Goal: Ask a question: Seek information or help from site administrators or community

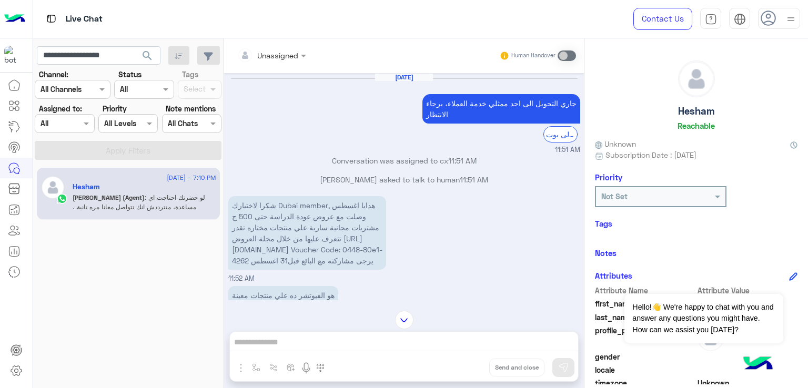
scroll to position [175, 0]
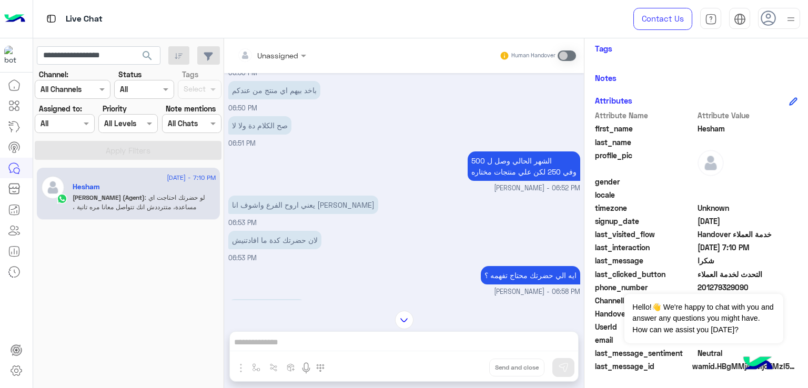
click at [135, 46] on button "search" at bounding box center [148, 57] width 26 height 23
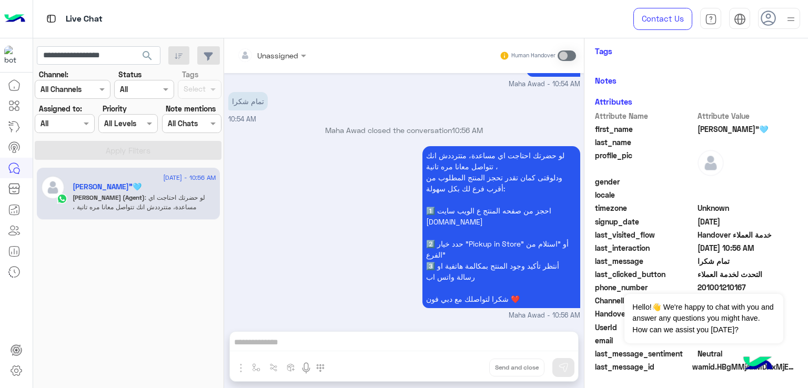
scroll to position [175, 0]
click at [308, 308] on div "لو حضرتك احتاجت اي مساعدة، متترددش انك تتواصل معانا مره تانية ، ودلوقتى كمان تق…" at bounding box center [404, 232] width 352 height 177
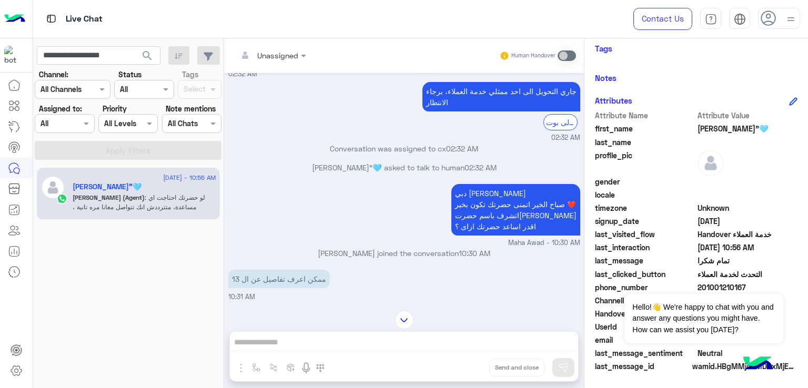
scroll to position [139, 0]
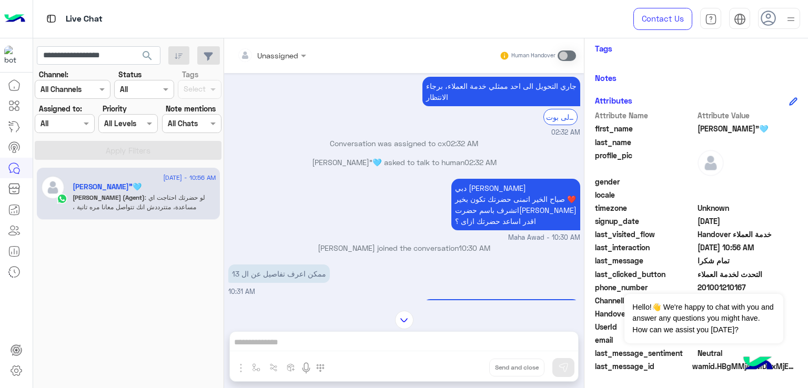
click at [485, 200] on p "دبي [PERSON_NAME] الخير اتمنى حضرتك تكون بخير ❤️ اتشرف باسم حضرتك اقدر اساعد حض…" at bounding box center [515, 205] width 129 height 52
click at [488, 212] on p "دبي [PERSON_NAME] الخير اتمنى حضرتك تكون بخير ❤️ اتشرف باسم حضرتك اقدر اساعد حض…" at bounding box center [515, 205] width 129 height 52
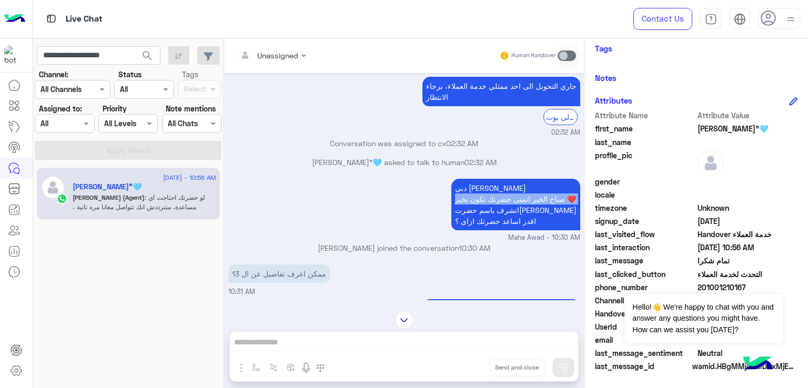
click at [488, 212] on p "دبي [PERSON_NAME] الخير اتمنى حضرتك تكون بخير ❤️ اتشرف باسم حضرتك اقدر اساعد حض…" at bounding box center [515, 205] width 129 height 52
click at [482, 226] on p "دبي [PERSON_NAME] الخير اتمنى حضرتك تكون بخير ❤️ اتشرف باسم حضرتك اقدر اساعد حض…" at bounding box center [515, 205] width 129 height 52
click at [492, 218] on p "دبي [PERSON_NAME] الخير اتمنى حضرتك تكون بخير ❤️ اتشرف باسم حضرتك اقدر اساعد حض…" at bounding box center [515, 205] width 129 height 52
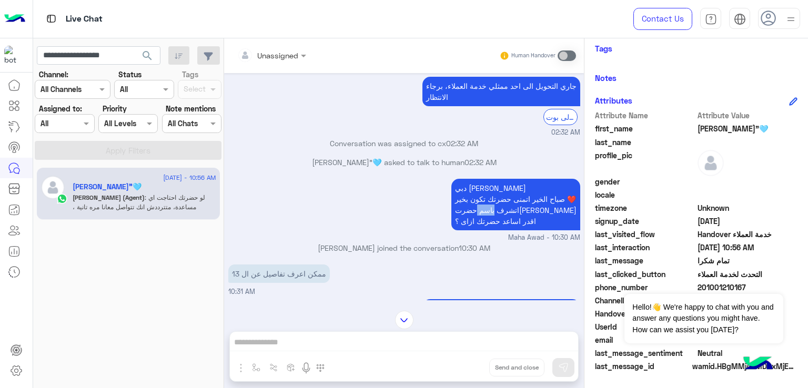
click at [492, 217] on p "دبي [PERSON_NAME] الخير اتمنى حضرتك تكون بخير ❤️ اتشرف باسم حضرتك اقدر اساعد حض…" at bounding box center [515, 205] width 129 height 52
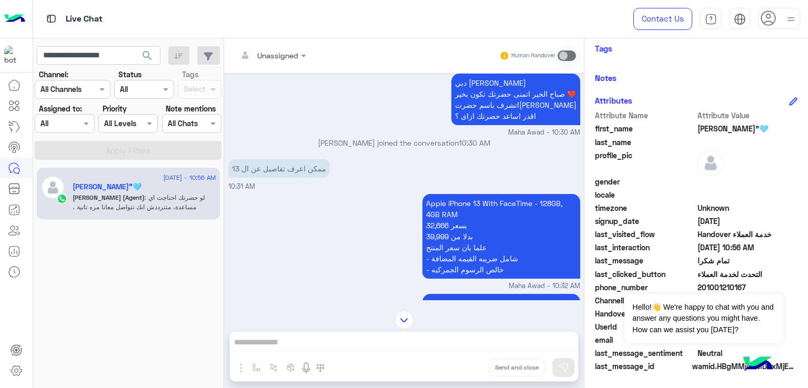
click at [273, 173] on p "ممكن اعرف تفاصيل عن ال 13" at bounding box center [278, 168] width 101 height 18
click at [442, 226] on p "Apple iPhone 13 With FaceTime - 128GB, 4GB RAM بسعر 32,666 بدلا من 39,999 علما …" at bounding box center [501, 236] width 158 height 85
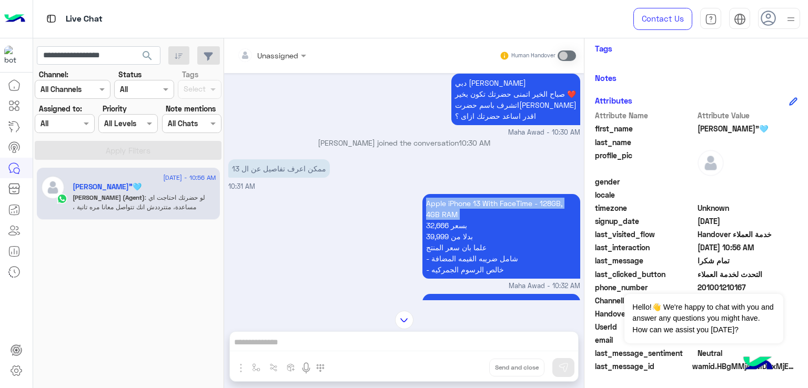
click at [442, 226] on p "Apple iPhone 13 With FaceTime - 128GB, 4GB RAM بسعر 32,666 بدلا من 39,999 علما …" at bounding box center [501, 236] width 158 height 85
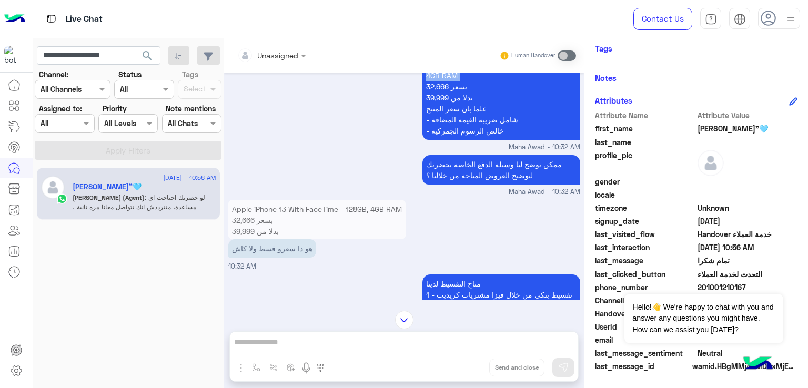
scroll to position [402, 0]
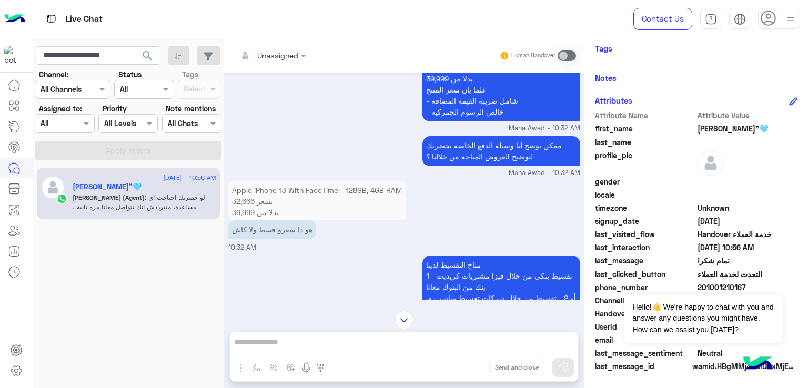
click at [503, 150] on p "ممكن توضح ليا وسيلة الدفع الخاصة بحضرتك لتوضيح العروض المتاحة من خلالنا ؟" at bounding box center [501, 150] width 158 height 29
click at [491, 166] on p "ممكن توضح ليا وسيلة الدفع الخاصة بحضرتك لتوضيح العروض المتاحة من خلالنا ؟" at bounding box center [501, 150] width 158 height 29
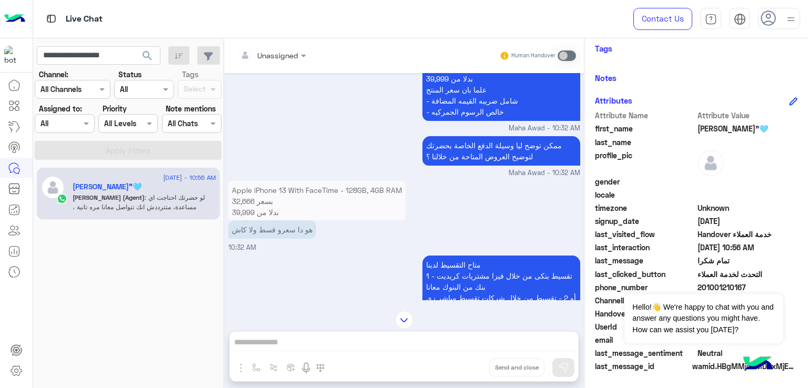
click at [278, 236] on p "هو دا سعرو قسط ولا كاش" at bounding box center [272, 229] width 88 height 18
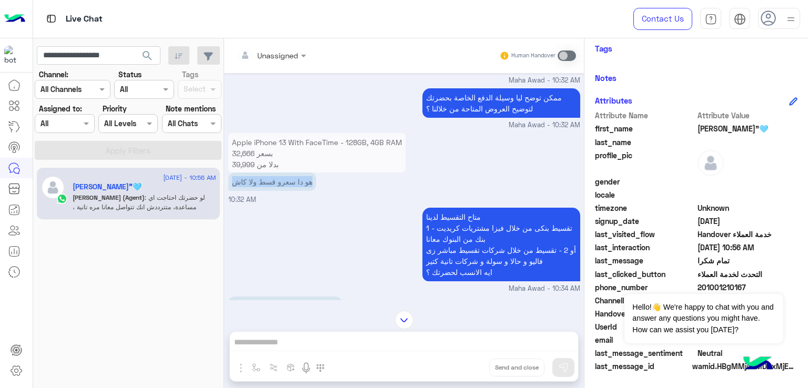
scroll to position [559, 0]
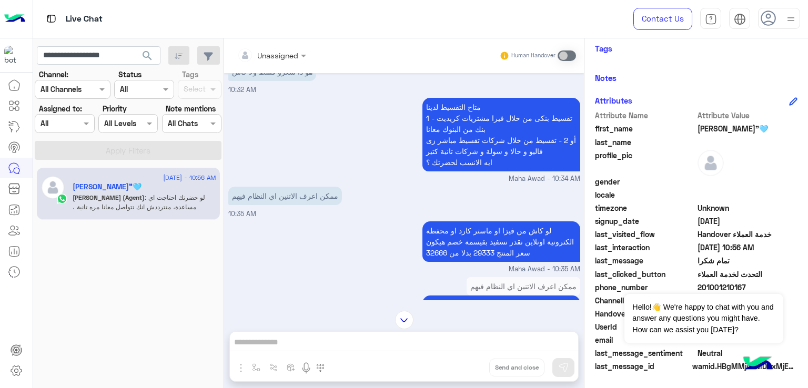
click at [482, 129] on p "متاح التقسيط لدينا 1 - تقسيط بنكى من خلال فيزا مشتريات كريديت بنك من البنوك معا…" at bounding box center [501, 135] width 158 height 74
click at [473, 152] on p "متاح التقسيط لدينا 1 - تقسيط بنكى من خلال فيزا مشتريات كريديت بنك من البنوك معا…" at bounding box center [501, 135] width 158 height 74
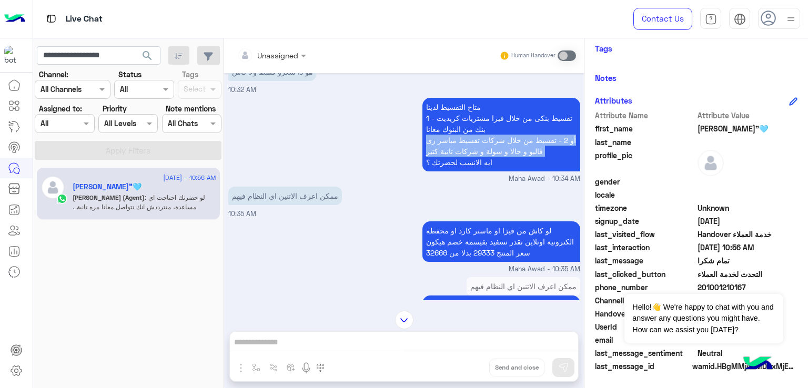
click at [473, 152] on p "متاح التقسيط لدينا 1 - تقسيط بنكى من خلال فيزا مشتريات كريديت بنك من البنوك معا…" at bounding box center [501, 135] width 158 height 74
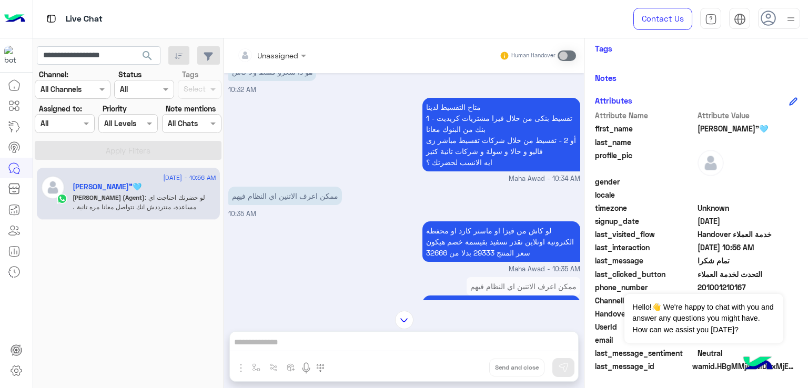
click at [462, 171] on p "متاح التقسيط لدينا 1 - تقسيط بنكى من خلال فيزا مشتريات كريديت بنك من البنوك معا…" at bounding box center [501, 135] width 158 height 74
click at [501, 258] on p "لو كاش من فيزا او ماستر كارد او محفظة الكترونية اونلاين نقدر نسفيد بقيسمة خصم ه…" at bounding box center [501, 241] width 158 height 40
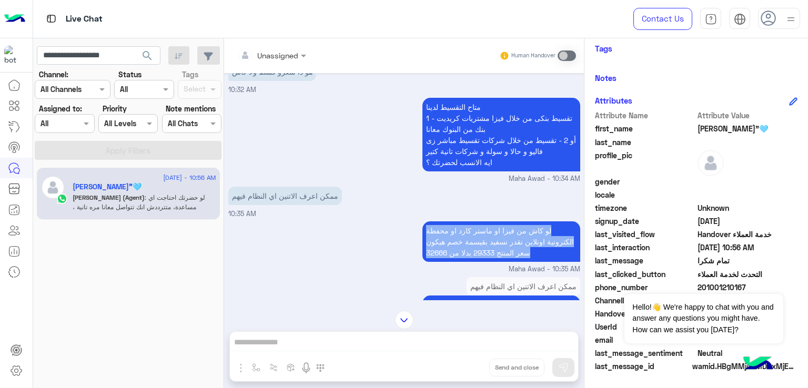
click at [501, 258] on p "لو كاش من فيزا او ماستر كارد او محفظة الكترونية اونلاين نقدر نسفيد بقيسمة خصم ه…" at bounding box center [501, 241] width 158 height 40
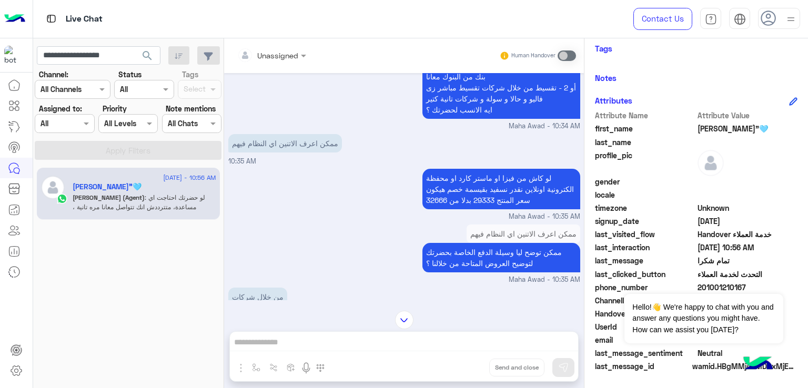
click at [491, 267] on p "ممكن توضح ليا وسيلة الدفع الخاصة بحضرتك لتوضيح العروض المتاحة من خلالنا ؟" at bounding box center [501, 257] width 158 height 29
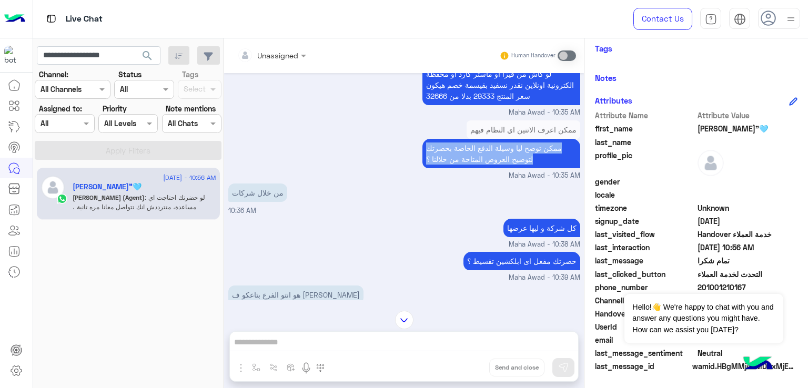
scroll to position [717, 0]
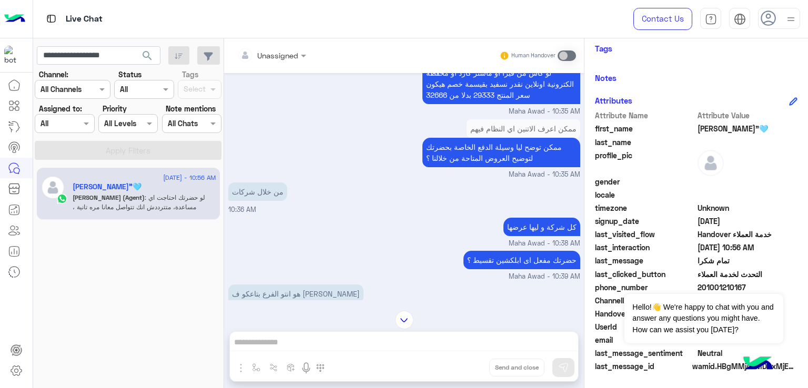
click at [240, 192] on p "من خلال شركات" at bounding box center [257, 191] width 59 height 18
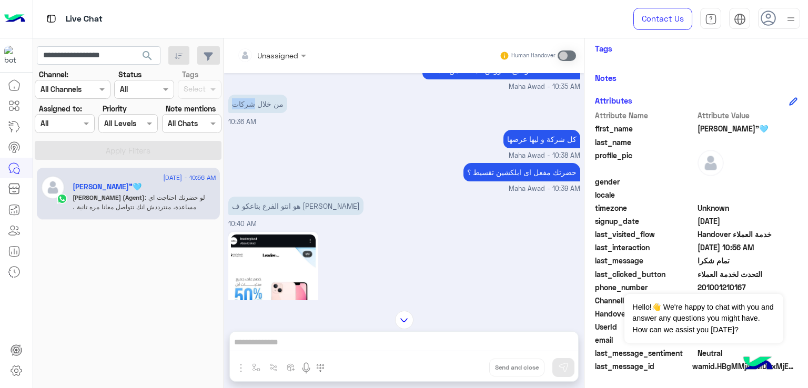
scroll to position [822, 0]
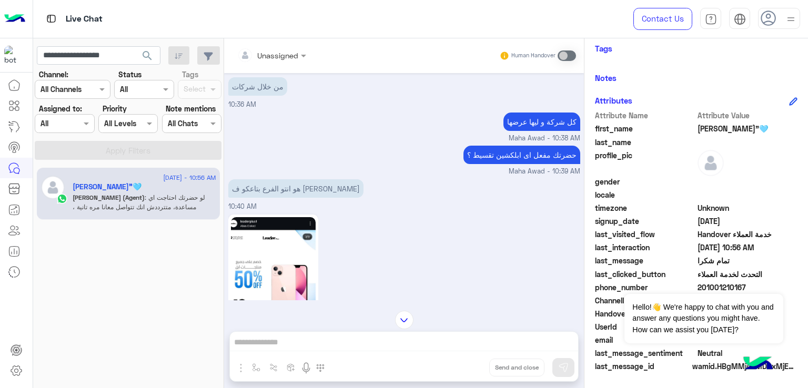
click at [513, 164] on p "حضرتك مفعل اى ابلكشين تقسيط ؟" at bounding box center [521, 155] width 117 height 18
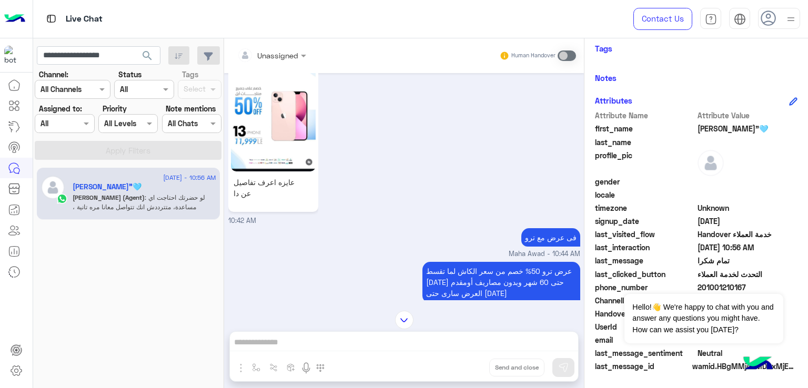
scroll to position [1033, 0]
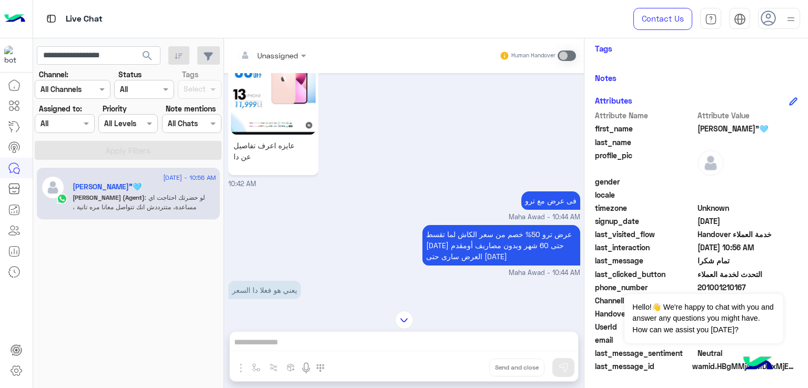
click at [528, 203] on p "فى عرض مع ترو" at bounding box center [550, 200] width 59 height 18
click at [484, 243] on p "عرض ترو 50% خصم من سعر الكاش لما تقسط [DATE] حتى 60 شهر وبدون مصاريف أومقدم الع…" at bounding box center [501, 245] width 158 height 40
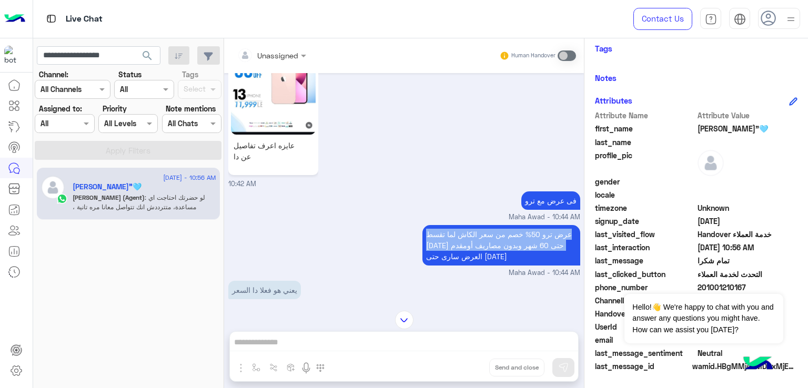
click at [484, 243] on p "عرض ترو 50% خصم من سعر الكاش لما تقسط [DATE] حتى 60 شهر وبدون مصاريف أومقدم الع…" at bounding box center [501, 245] width 158 height 40
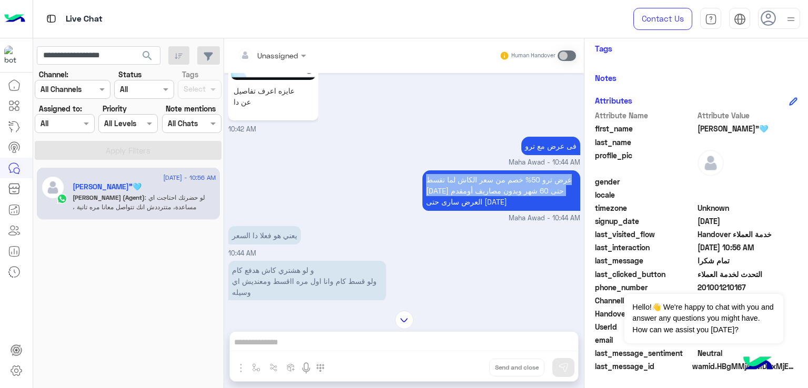
scroll to position [1138, 0]
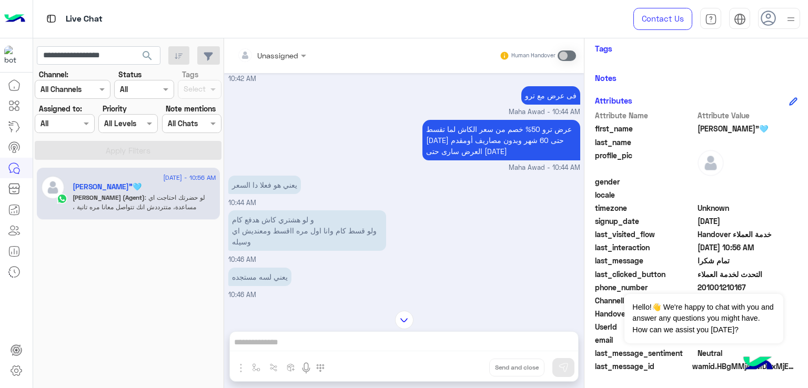
click at [272, 194] on p "يعني هو فعلا دا السعر" at bounding box center [264, 185] width 73 height 18
click at [279, 240] on p "و لو هشتري كاش هدفع كام ولو قسط كام وانا اول مره ااقسط ومعنديش اي وسيله" at bounding box center [307, 230] width 158 height 40
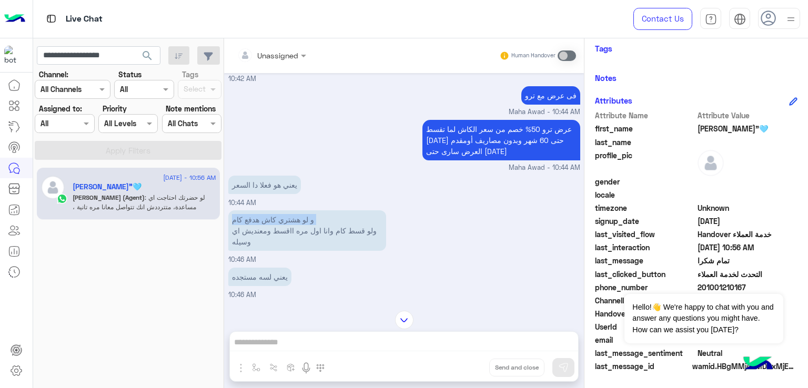
click at [279, 240] on p "و لو هشتري كاش هدفع كام ولو قسط كام وانا اول مره ااقسط ومعنديش اي وسيله" at bounding box center [307, 230] width 158 height 40
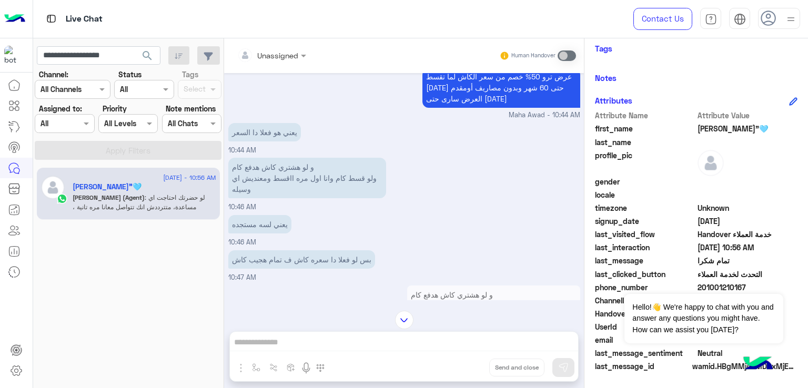
click at [268, 233] on p "يعني لسه مستجده" at bounding box center [259, 224] width 63 height 18
click at [282, 283] on div "بس لو فعلا دا سعره كاش ف تمام هجيب كاش 10:47 AM" at bounding box center [404, 265] width 352 height 35
click at [290, 269] on p "بس لو فعلا دا سعره كاش ف تمام هجيب كاش" at bounding box center [301, 259] width 147 height 18
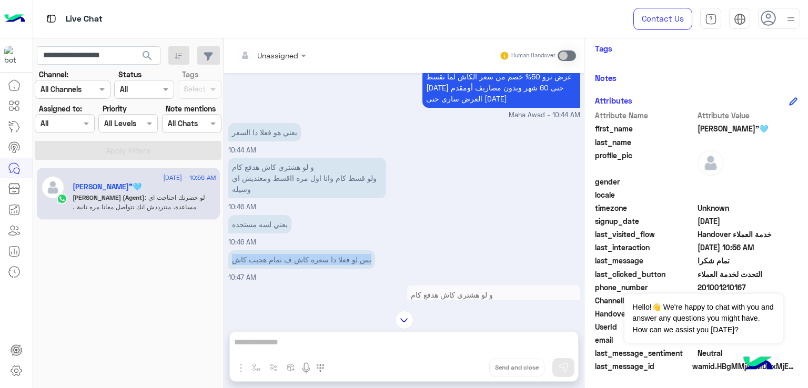
click at [290, 269] on p "بس لو فعلا دا سعره كاش ف تمام هجيب كاش" at bounding box center [301, 259] width 147 height 18
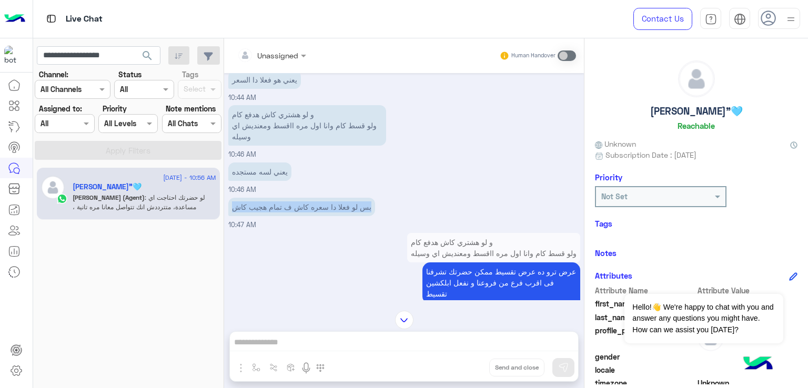
scroll to position [1295, 0]
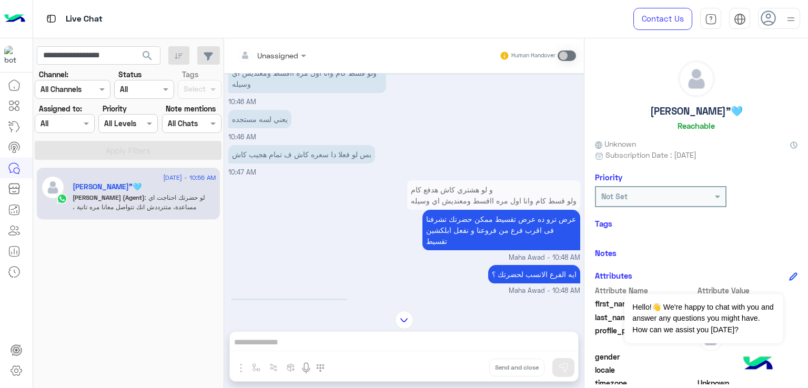
click at [508, 230] on p "عرض ترو ده عرض تقسيط ممكن حضرتك تشرفنا فى اقرب فرع من فروعنا و نفعل ابلكشين تقس…" at bounding box center [501, 230] width 158 height 40
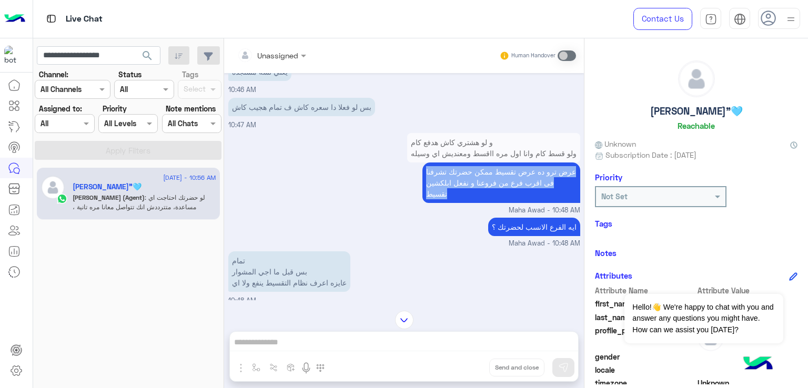
scroll to position [1401, 0]
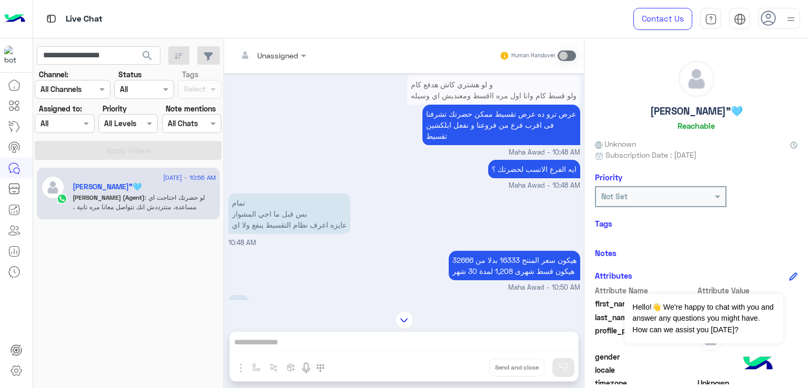
click at [534, 178] on p "ايه الفرع الانسب لحضرتك ؟" at bounding box center [534, 169] width 92 height 18
click at [299, 230] on p "تمام بس قبل ما اجي المشوار عايزه اعرف نظام التقسيط ينفع ولا اي" at bounding box center [289, 213] width 122 height 40
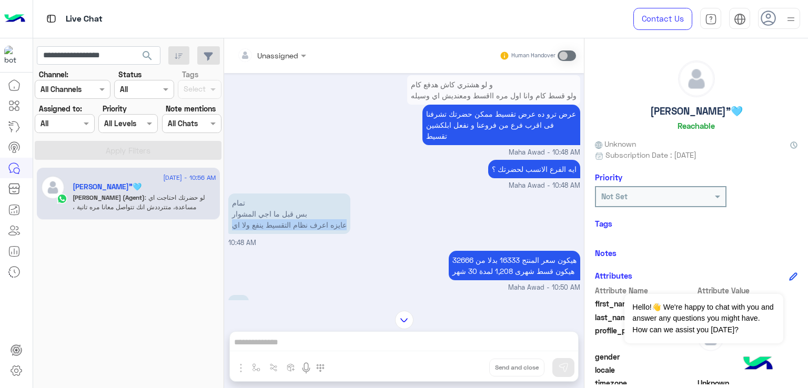
click at [299, 230] on p "تمام بس قبل ما اجي المشوار عايزه اعرف نظام التقسيط ينفع ولا اي" at bounding box center [289, 213] width 122 height 40
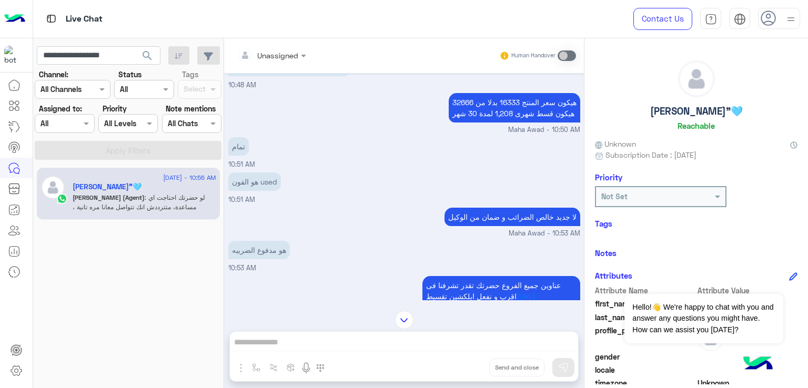
scroll to position [1611, 0]
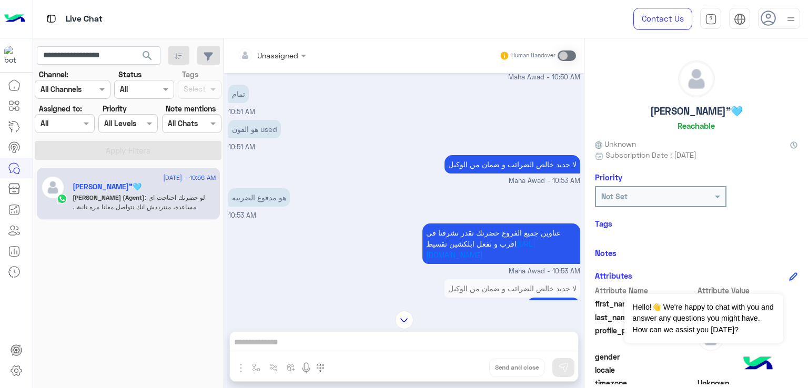
click at [501, 174] on p "لا جديد خالص الضرائب و ضمان من الوكيل" at bounding box center [512, 164] width 136 height 18
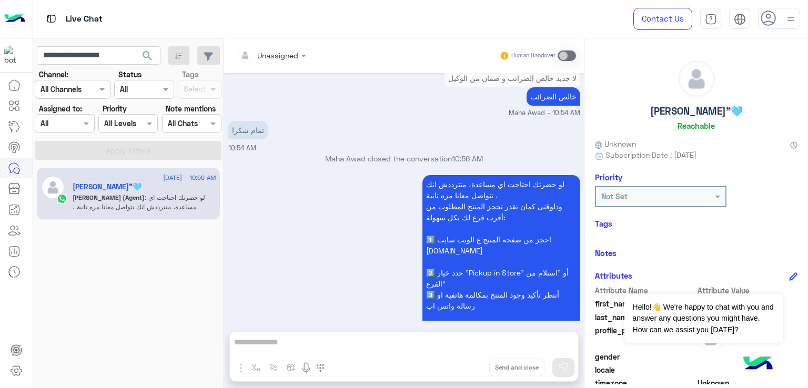
scroll to position [1868, 0]
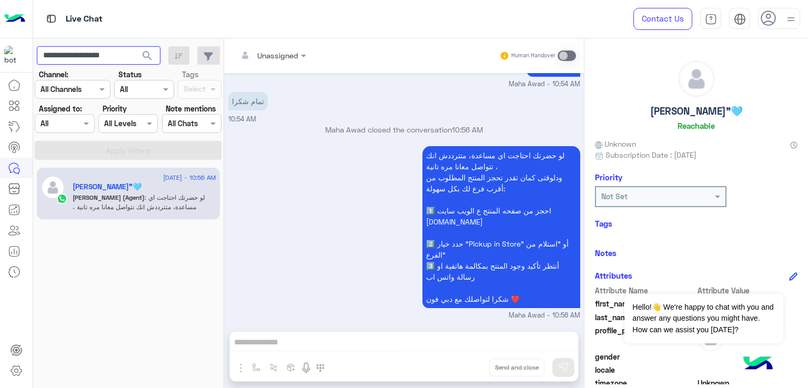
click at [109, 54] on input "**********" at bounding box center [99, 55] width 124 height 19
paste input "text"
type input "**********"
click at [142, 54] on span "search" at bounding box center [147, 55] width 13 height 13
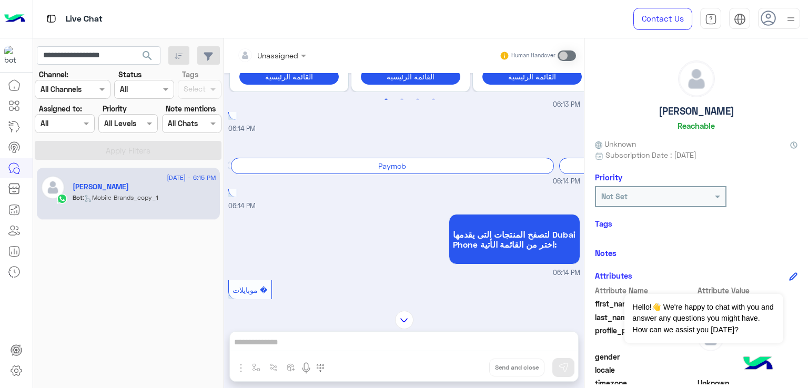
scroll to position [1631, 0]
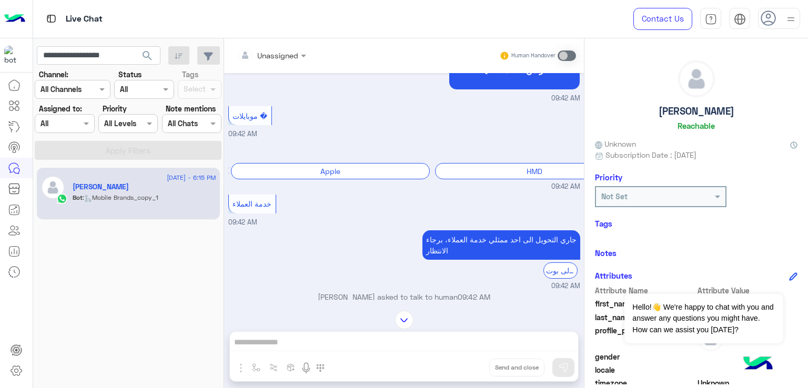
drag, startPoint x: 583, startPoint y: 308, endPoint x: 577, endPoint y: 264, distance: 44.0
click at [585, 291] on mat-drawer-container "Unassigned Human Handover [DATE] Conversation was assigned to cx 08:42 PM الرجو…" at bounding box center [516, 215] width 584 height 354
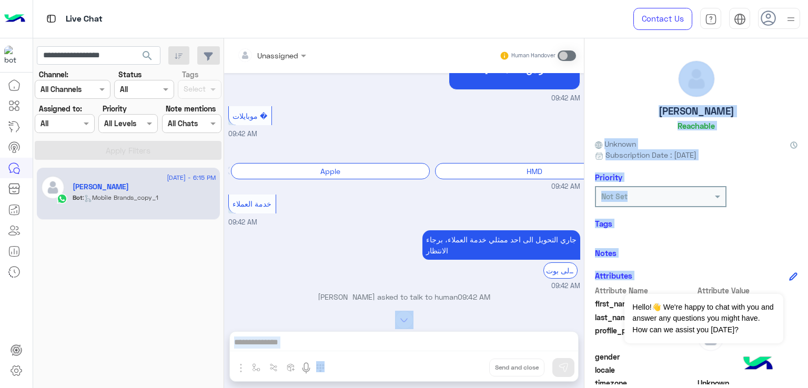
scroll to position [1263, 0]
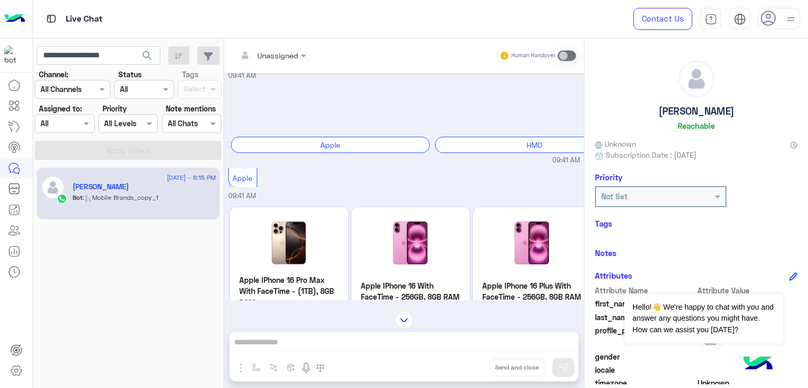
click at [462, 184] on div "Apple 09:41 AM" at bounding box center [404, 184] width 352 height 36
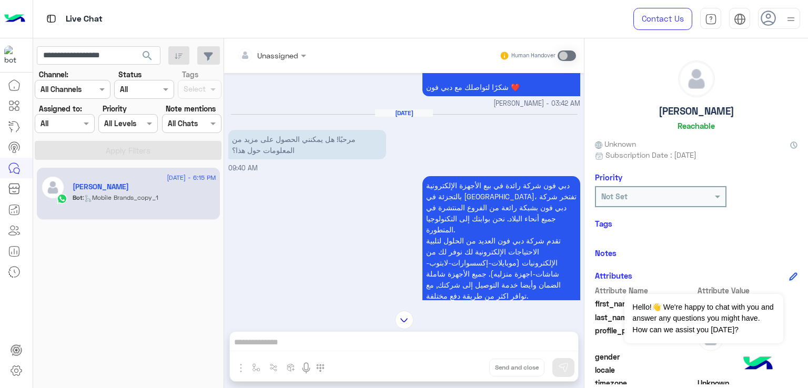
scroll to position [947, 0]
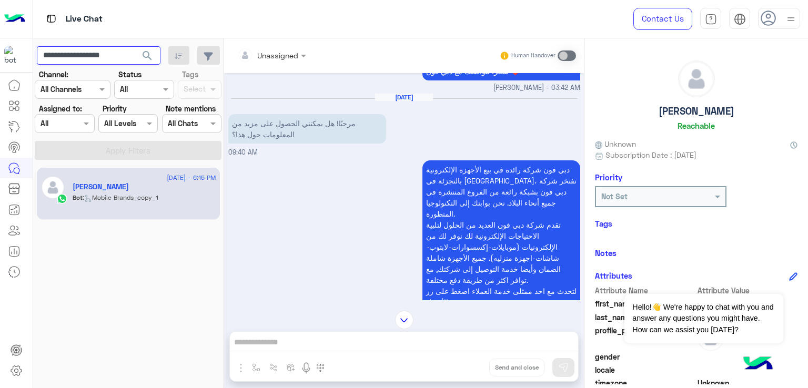
click at [81, 58] on input "**********" at bounding box center [99, 55] width 124 height 19
paste input "text"
click at [145, 50] on span "search" at bounding box center [147, 55] width 13 height 13
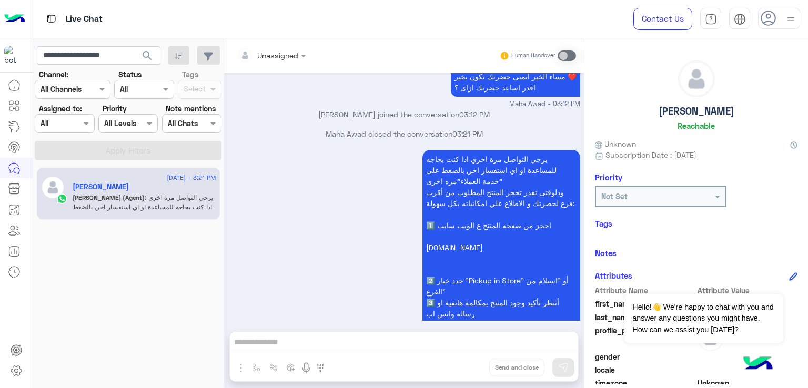
scroll to position [936, 0]
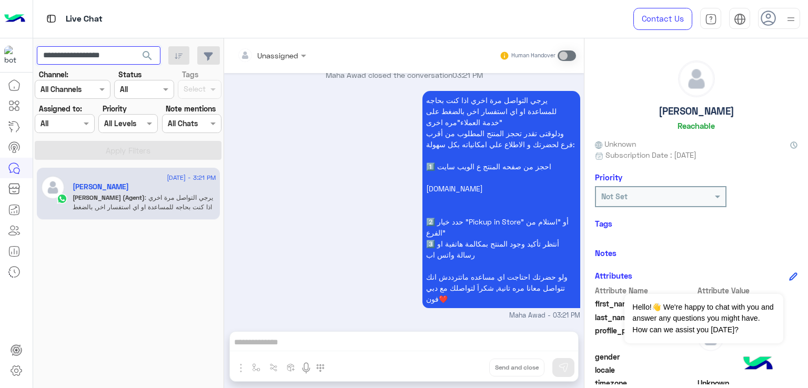
click at [99, 53] on input "**********" at bounding box center [99, 55] width 124 height 19
paste input "text"
click at [149, 55] on span "search" at bounding box center [147, 55] width 13 height 13
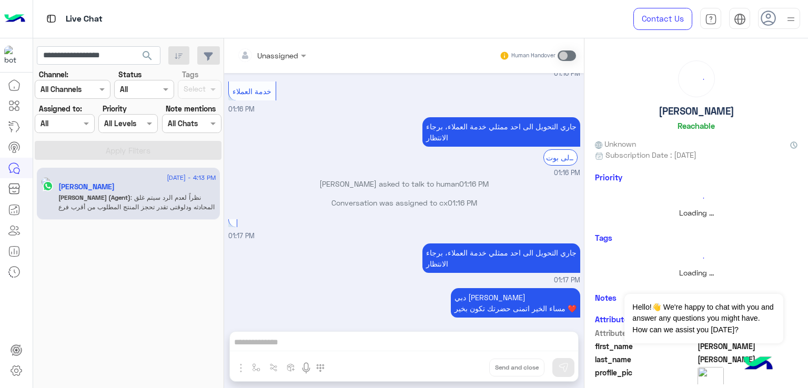
scroll to position [1299, 0]
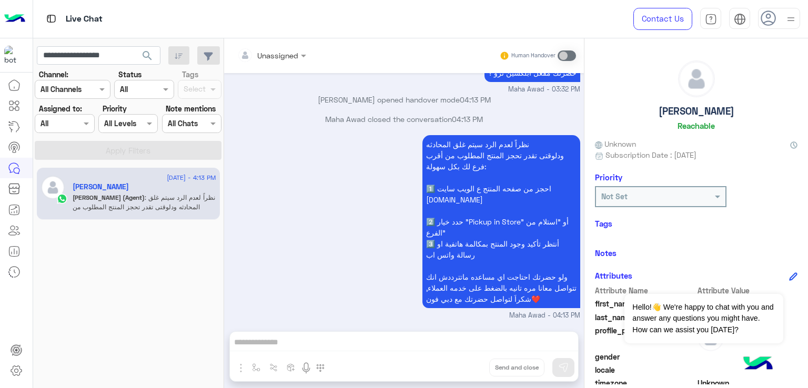
click at [335, 311] on small "Maha Awad - 04:13 PM" at bounding box center [404, 316] width 352 height 10
click at [135, 53] on input "**********" at bounding box center [99, 55] width 124 height 19
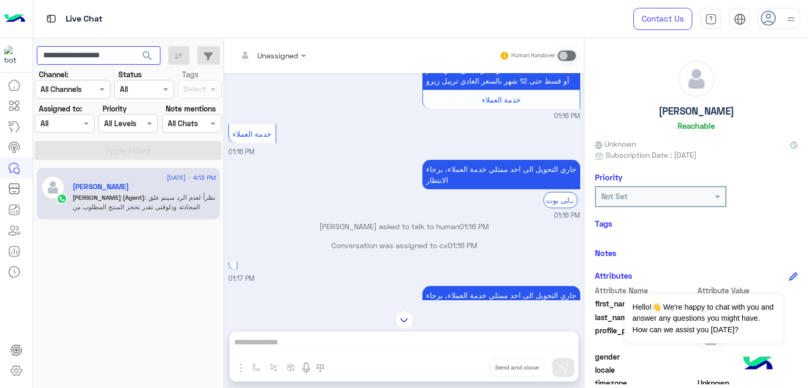
scroll to position [879, 0]
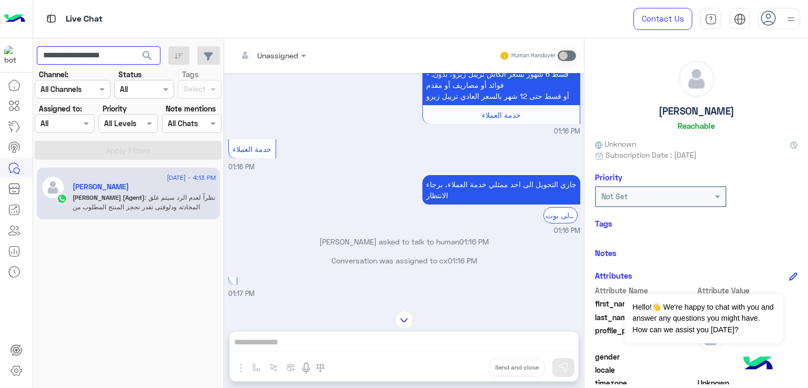
click at [114, 58] on input "**********" at bounding box center [99, 55] width 124 height 19
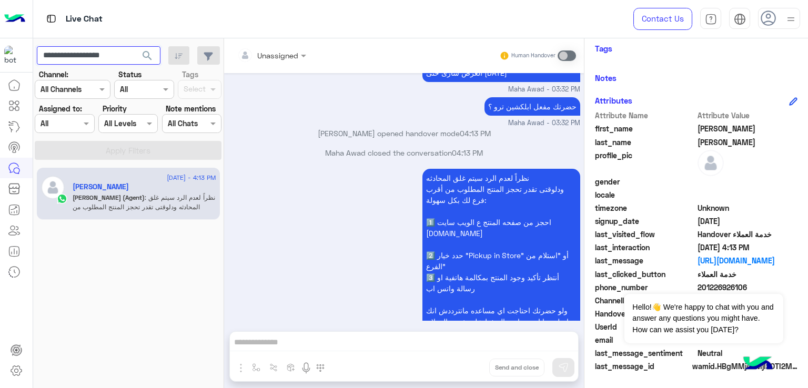
scroll to position [1299, 0]
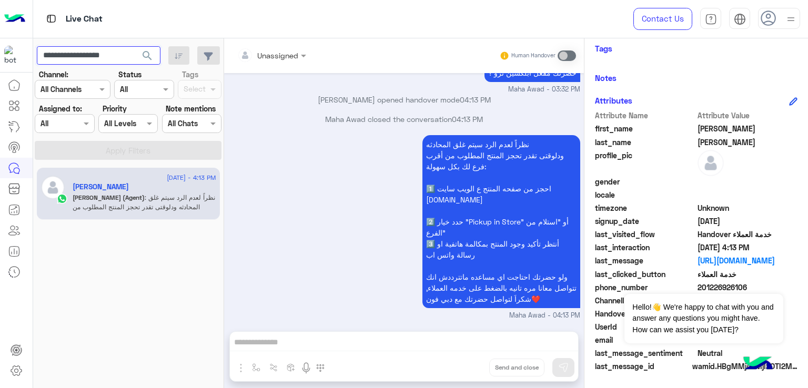
click at [94, 57] on input "**********" at bounding box center [99, 55] width 124 height 19
paste input "text"
click at [135, 46] on button "search" at bounding box center [148, 57] width 26 height 23
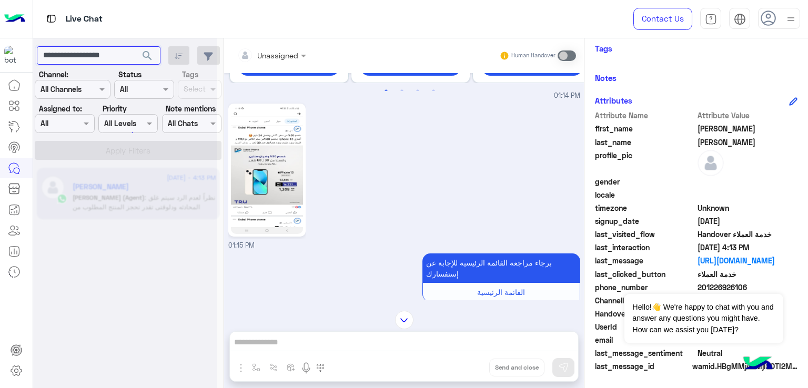
scroll to position [40, 0]
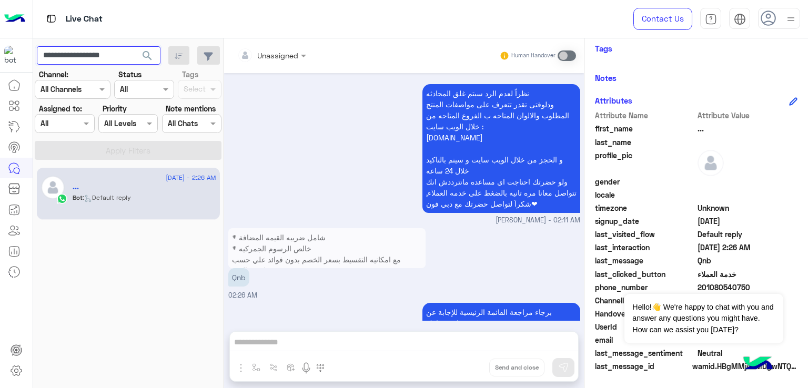
scroll to position [1038, 0]
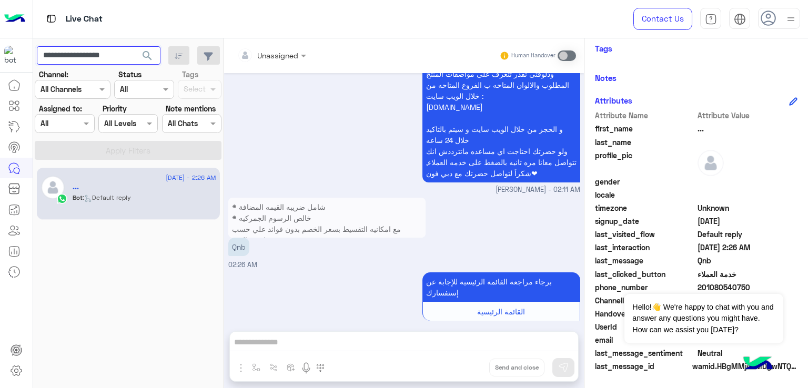
click at [87, 50] on input "**********" at bounding box center [99, 55] width 124 height 19
paste input "text"
click at [151, 52] on span "search" at bounding box center [147, 55] width 13 height 13
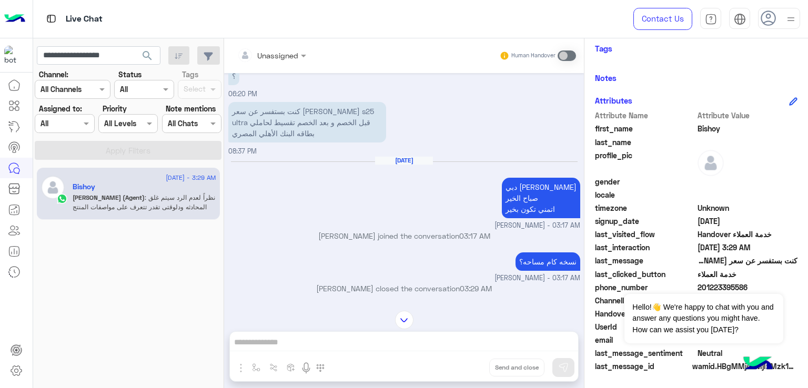
scroll to position [1178, 0]
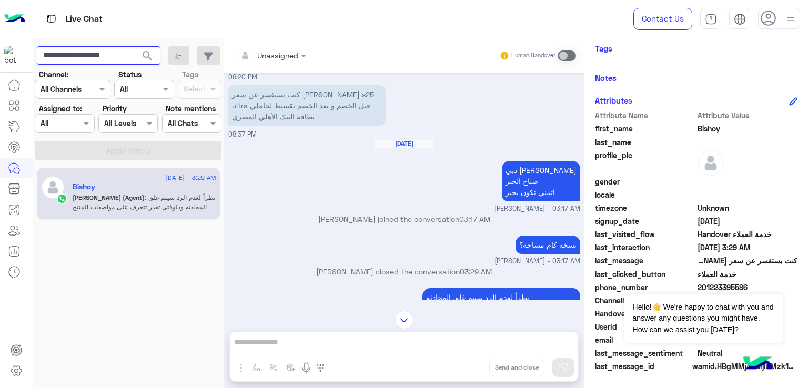
click at [69, 52] on input "**********" at bounding box center [99, 55] width 124 height 19
paste input "text"
drag, startPoint x: 147, startPoint y: 55, endPoint x: 523, endPoint y: 178, distance: 395.7
click at [147, 55] on span "search" at bounding box center [147, 55] width 13 height 13
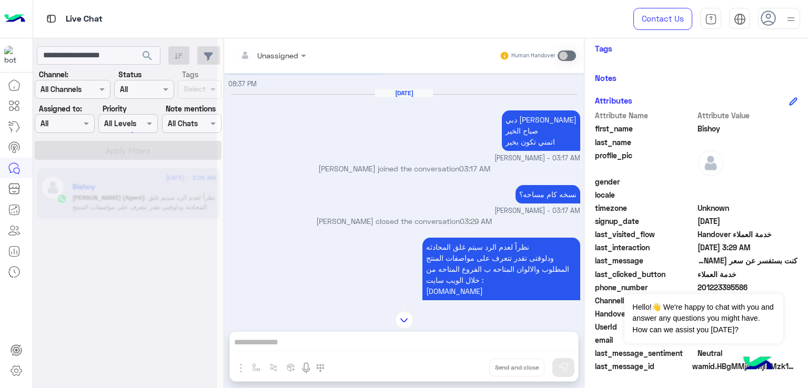
scroll to position [1020, 0]
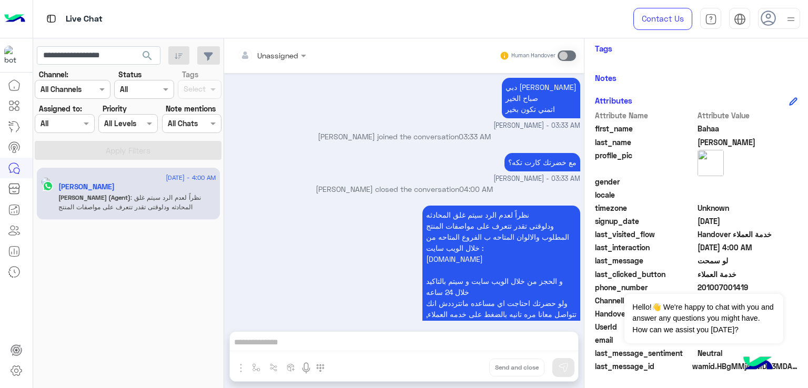
scroll to position [1002, 0]
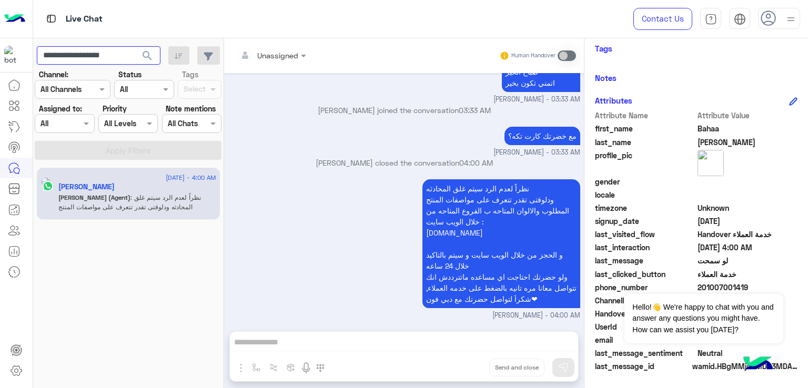
click at [124, 53] on input "**********" at bounding box center [99, 55] width 124 height 19
paste input "text"
type input "**********"
click at [154, 54] on span "search" at bounding box center [147, 55] width 13 height 13
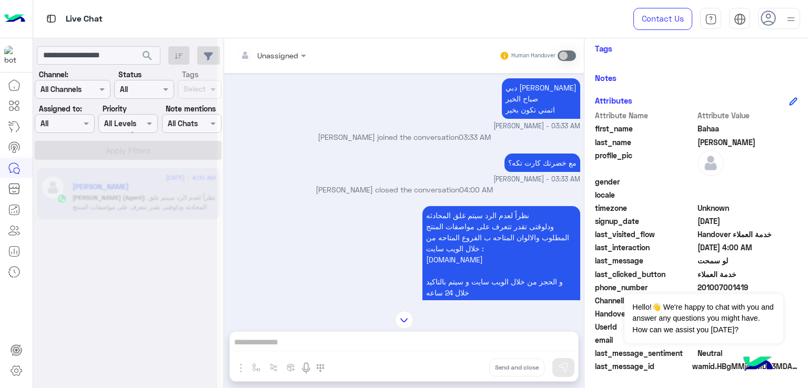
scroll to position [792, 0]
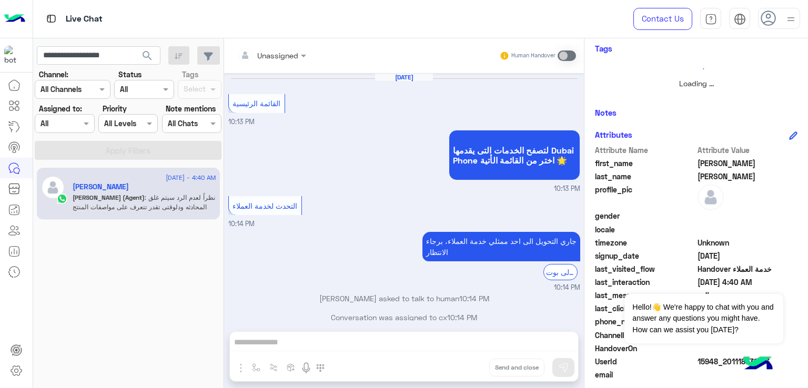
scroll to position [647, 0]
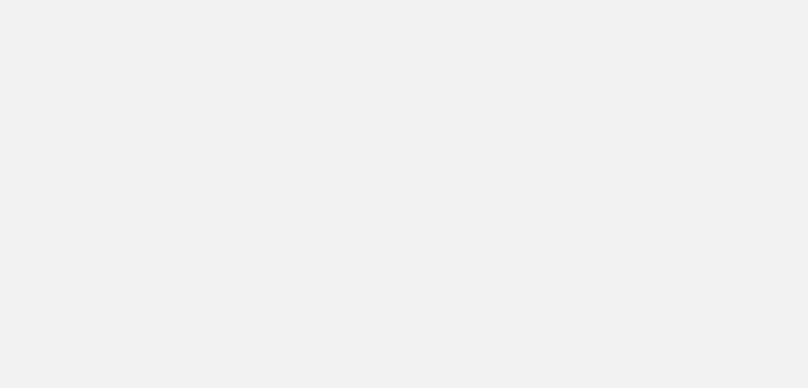
click at [338, 223] on app-root at bounding box center [404, 194] width 808 height 388
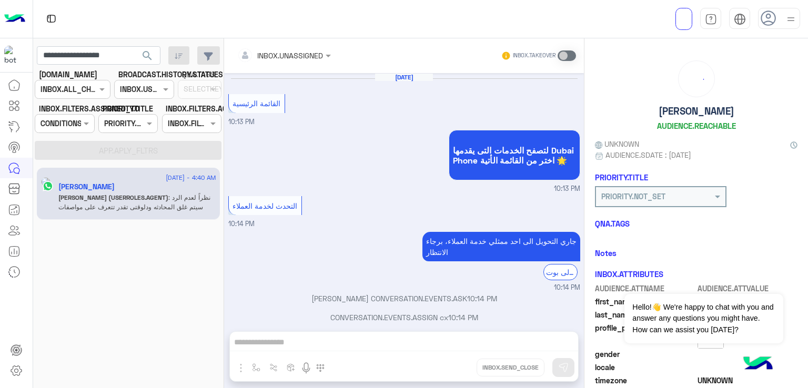
scroll to position [647, 0]
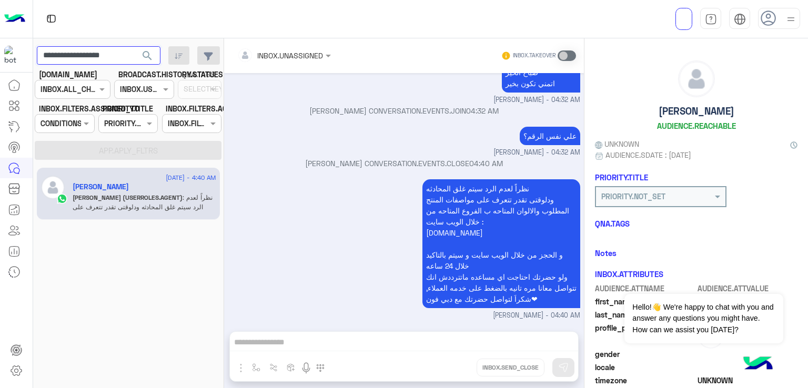
click at [104, 55] on input "**********" at bounding box center [99, 55] width 124 height 19
click at [135, 46] on button "search" at bounding box center [148, 57] width 26 height 23
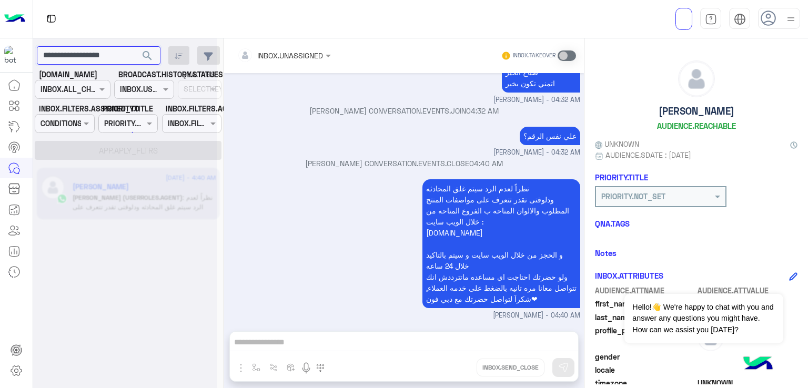
click at [135, 46] on button "search" at bounding box center [148, 57] width 26 height 23
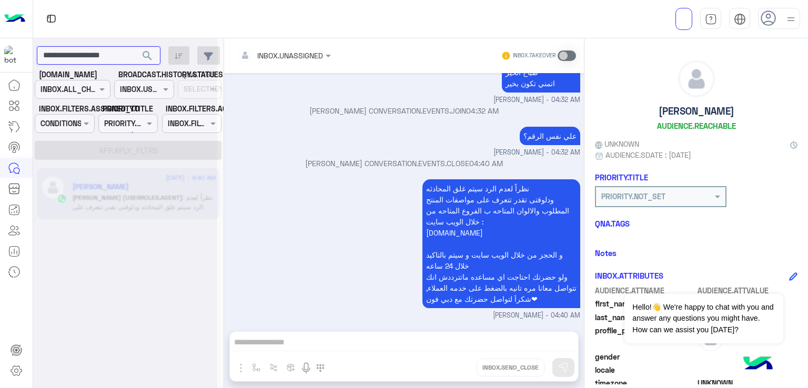
click at [135, 46] on button "search" at bounding box center [148, 57] width 26 height 23
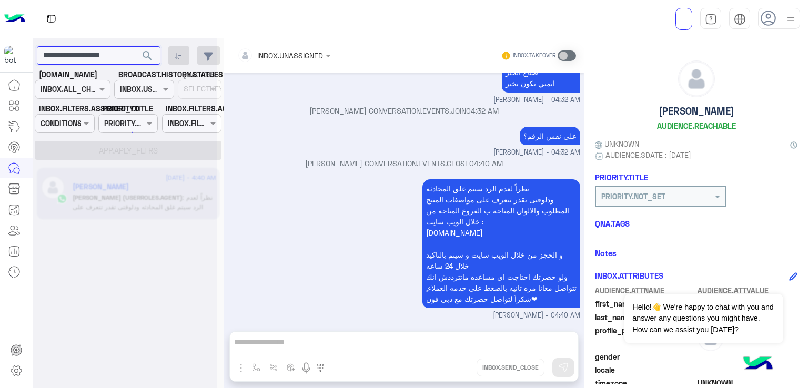
click at [135, 46] on button "search" at bounding box center [148, 57] width 26 height 23
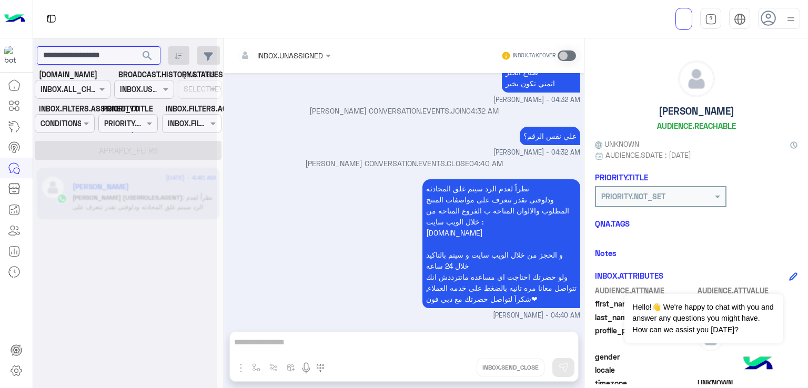
click at [135, 46] on button "search" at bounding box center [148, 57] width 26 height 23
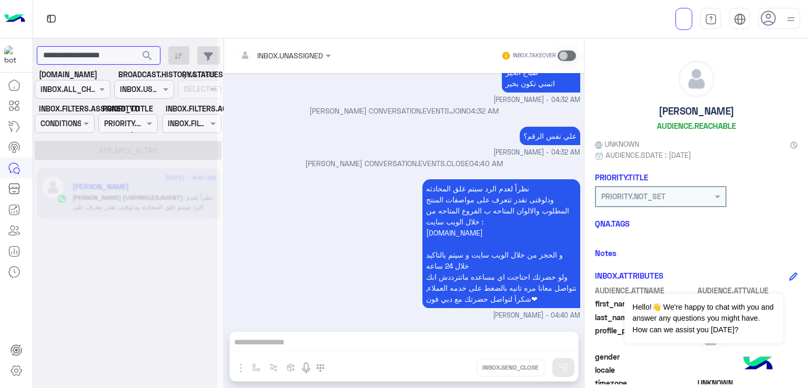
click at [135, 46] on button "search" at bounding box center [148, 57] width 26 height 23
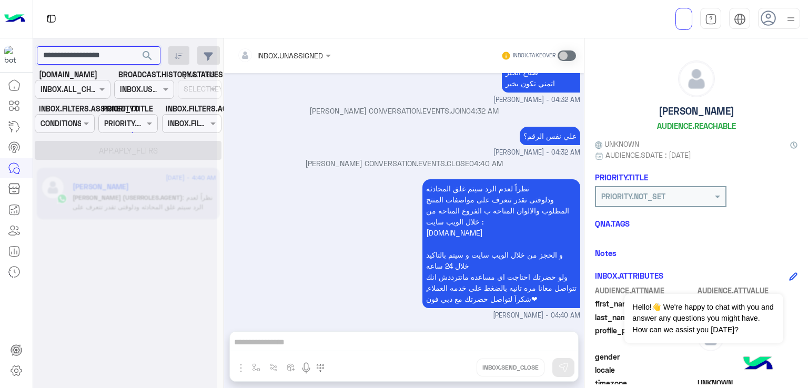
click at [135, 46] on button "search" at bounding box center [148, 57] width 26 height 23
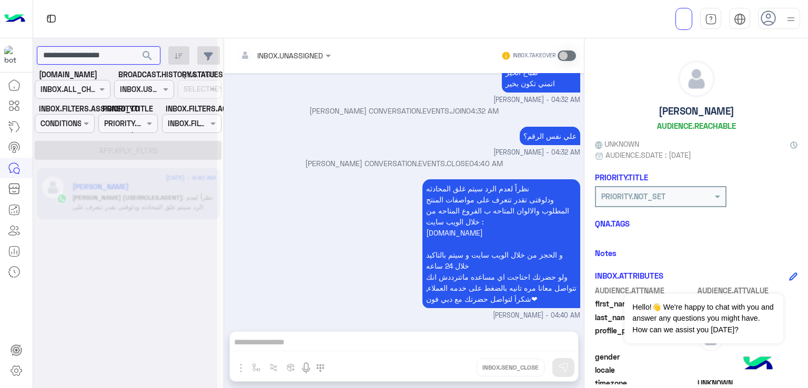
click at [135, 46] on button "search" at bounding box center [148, 57] width 26 height 23
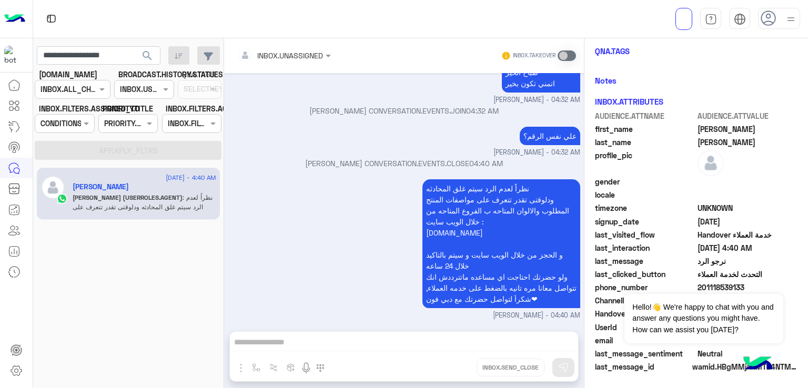
click at [358, 292] on div "نظراً لعدم الرد سيتم غلق المحادثه ودلوقتى تقدر تتعرف على مواصفات المنتج المطلوب…" at bounding box center [404, 249] width 352 height 144
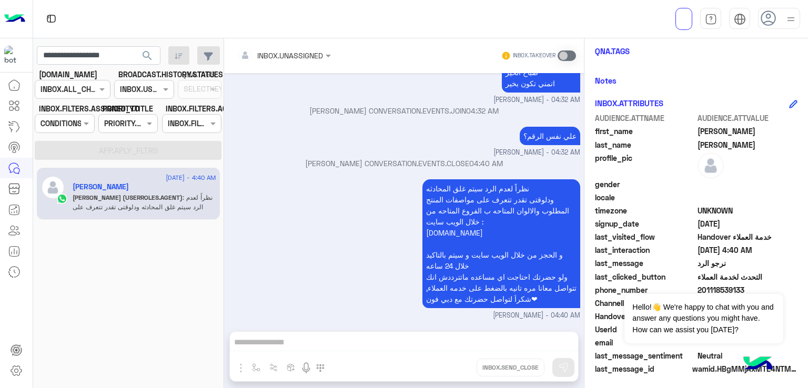
scroll to position [175, 0]
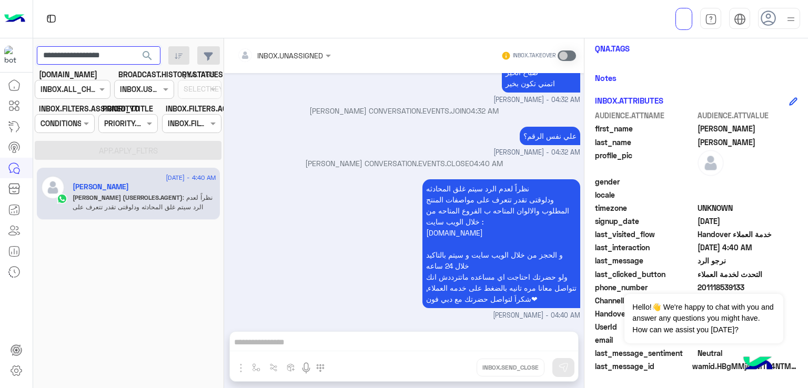
click at [94, 58] on input "**********" at bounding box center [99, 55] width 124 height 19
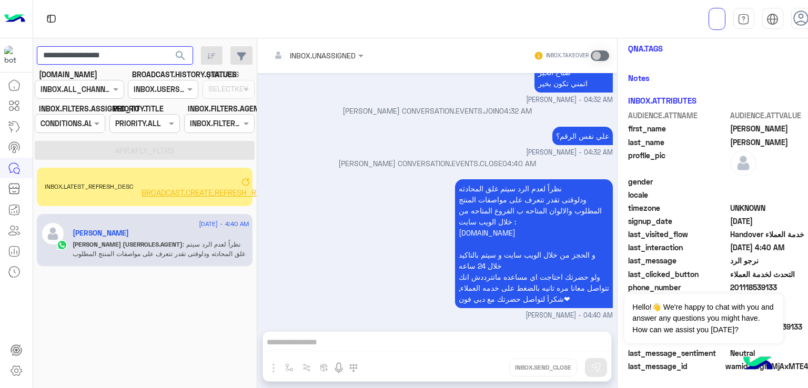
paste input "text"
click at [168, 46] on button "search" at bounding box center [181, 57] width 26 height 23
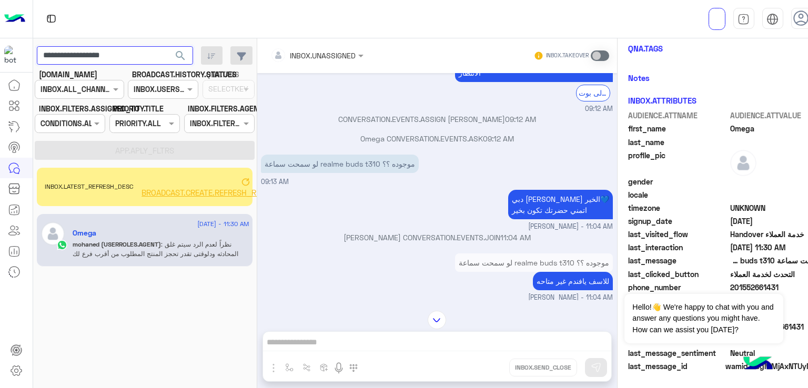
scroll to position [446, 0]
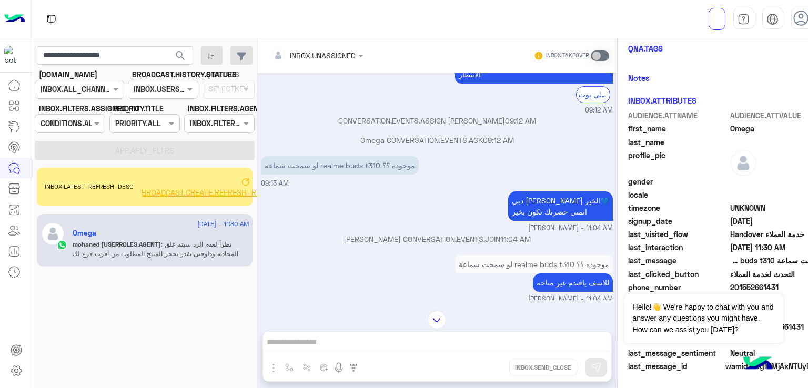
click at [320, 175] on p "لو سمحت سماعة realme buds t310 موجوده ؟؟" at bounding box center [340, 165] width 158 height 18
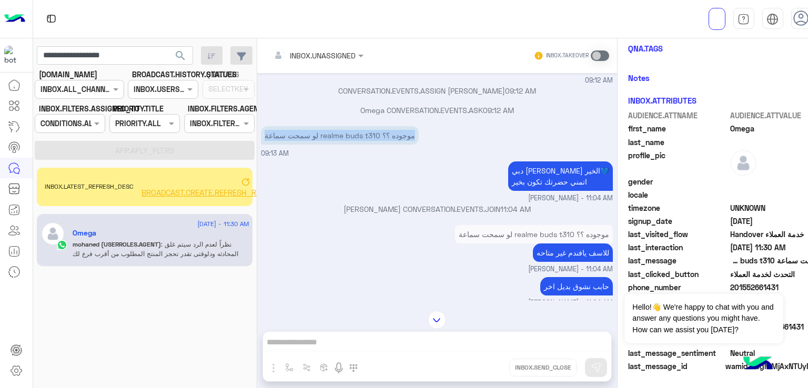
scroll to position [498, 0]
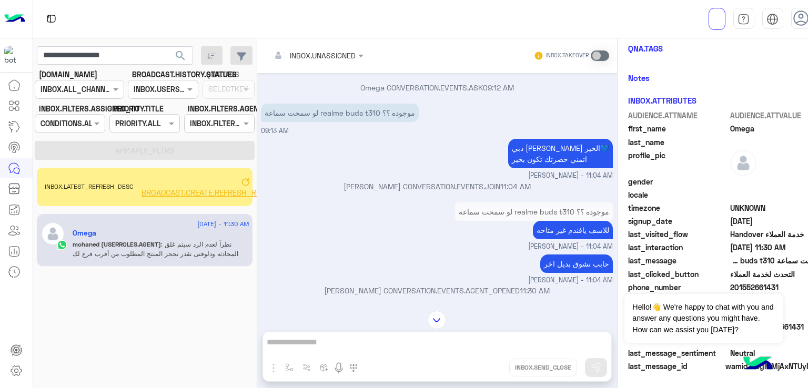
click at [535, 168] on p "دبي فون مهند احمد مساء الخير💙 اتمني حضرتك تكون بخير" at bounding box center [560, 153] width 105 height 29
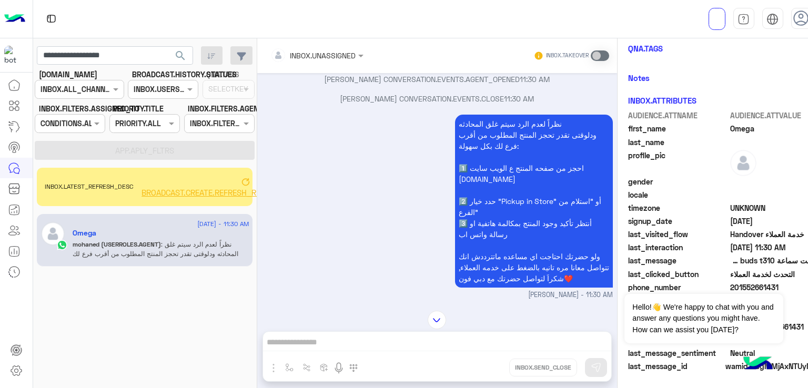
scroll to position [1842, 0]
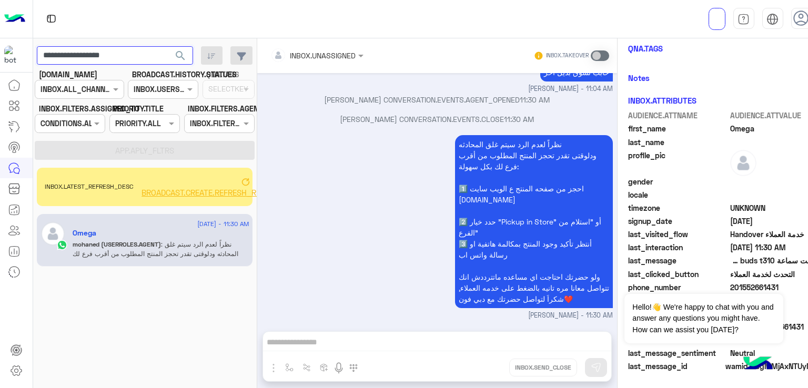
click at [103, 57] on input "**********" at bounding box center [115, 55] width 156 height 19
click at [104, 55] on input "**********" at bounding box center [115, 55] width 156 height 19
click at [119, 49] on input "**********" at bounding box center [115, 55] width 156 height 19
paste input "text"
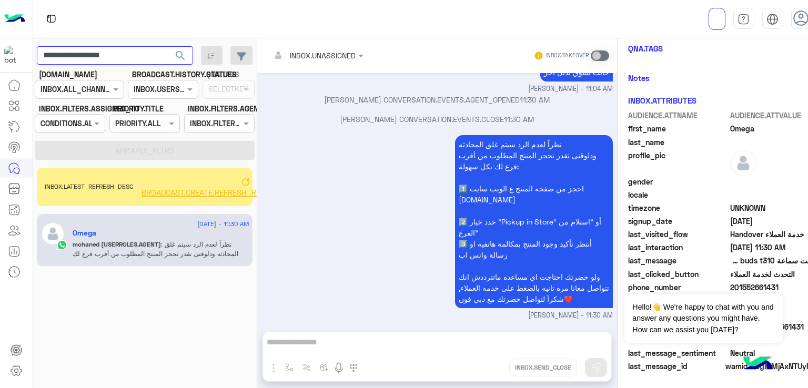
type input "**********"
click at [185, 58] on span "search" at bounding box center [180, 55] width 13 height 13
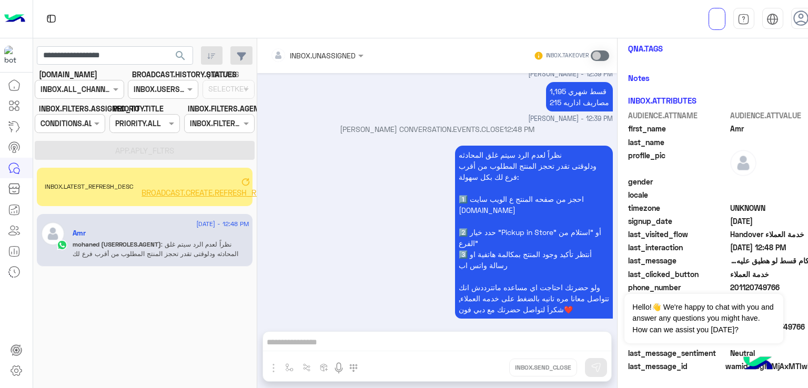
scroll to position [2210, 0]
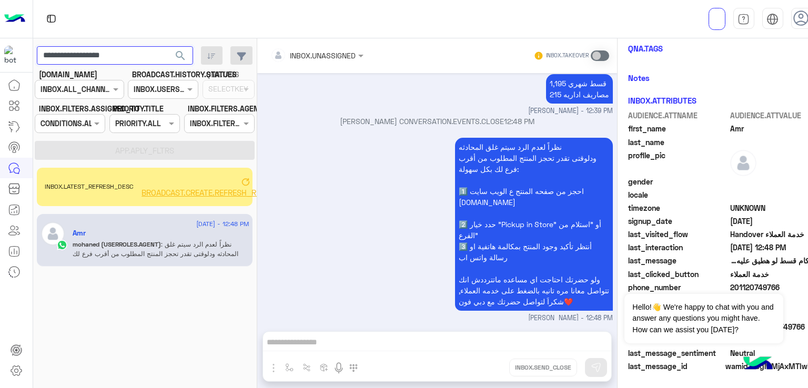
click at [125, 56] on input "**********" at bounding box center [115, 55] width 156 height 19
paste input "text"
click at [179, 52] on span "search" at bounding box center [180, 55] width 13 height 13
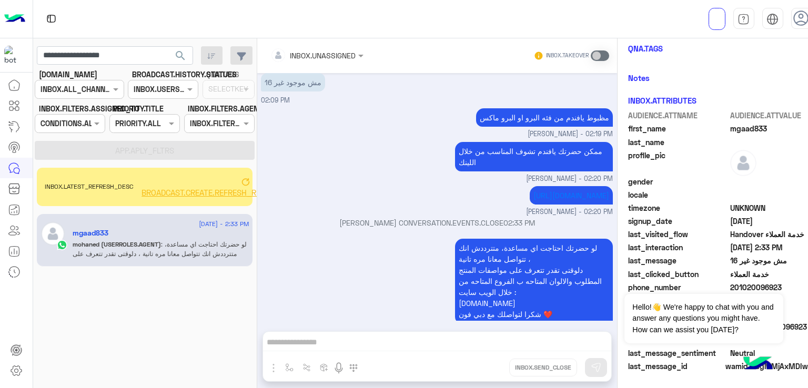
scroll to position [667, 0]
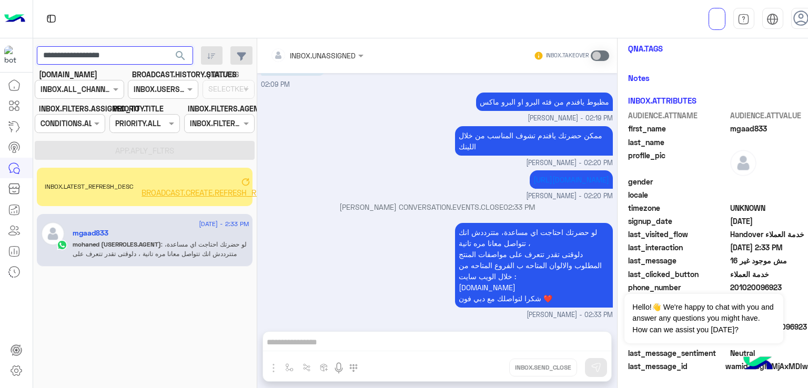
click at [103, 53] on input "**********" at bounding box center [115, 55] width 156 height 19
paste input "text"
click at [181, 57] on span "search" at bounding box center [180, 55] width 13 height 13
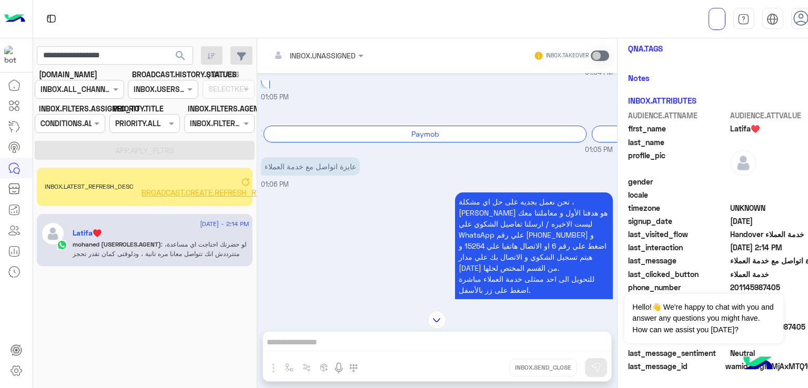
scroll to position [703, 0]
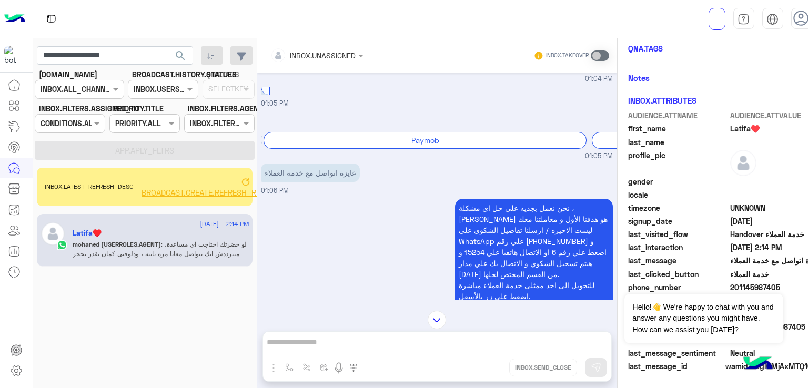
click at [147, 72] on label "BROADCAST.HISTORY.STATUES" at bounding box center [184, 74] width 105 height 11
click at [116, 52] on input "**********" at bounding box center [115, 55] width 156 height 19
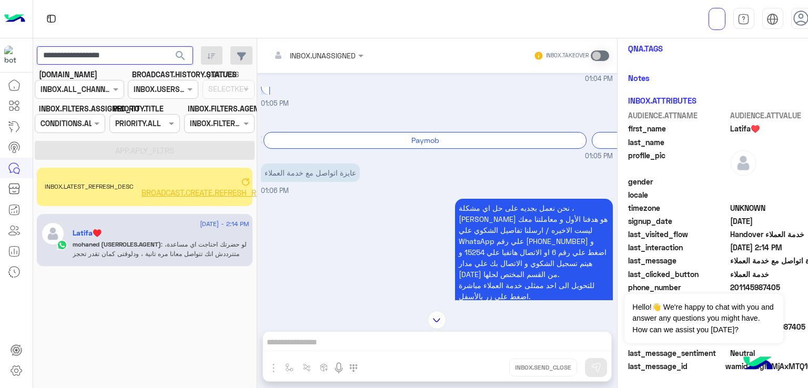
click at [116, 52] on input "**********" at bounding box center [115, 55] width 156 height 19
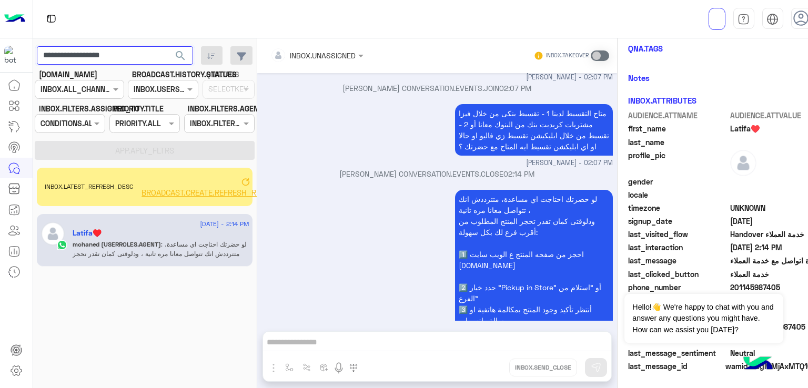
scroll to position [1282, 0]
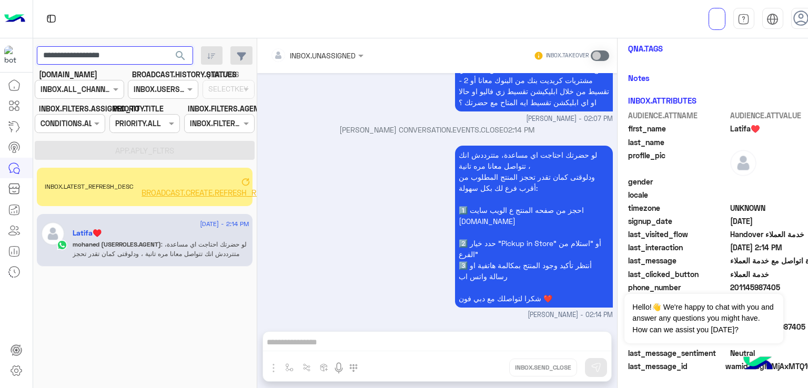
paste input "text"
click at [172, 58] on button "search" at bounding box center [181, 57] width 26 height 23
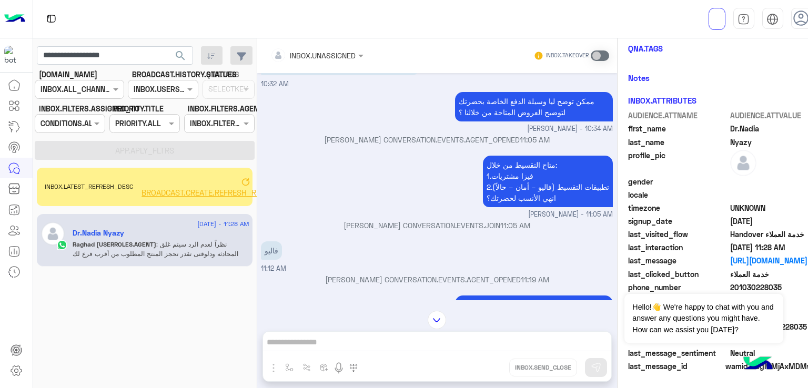
scroll to position [281, 0]
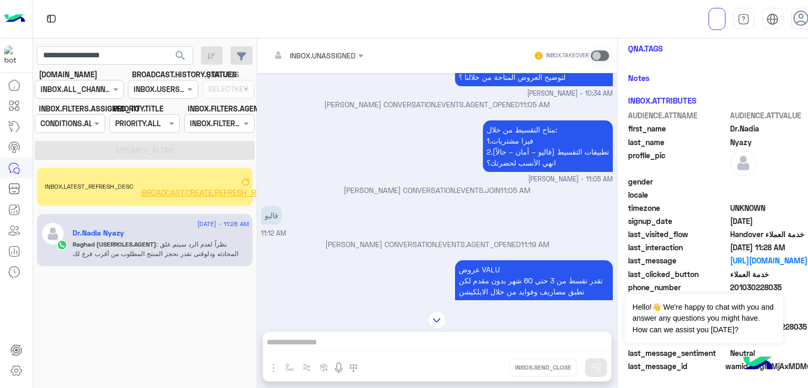
click at [513, 139] on p "متاح التقسيط من خلال: 1.فيزا مشتريات 2.تطبيقات التقسيط (فاليو – أمان – حالاً) ا…" at bounding box center [548, 146] width 130 height 52
click at [508, 167] on p "متاح التقسيط من خلال: 1.فيزا مشتريات 2.تطبيقات التقسيط (فاليو – أمان – حالاً) ا…" at bounding box center [548, 146] width 130 height 52
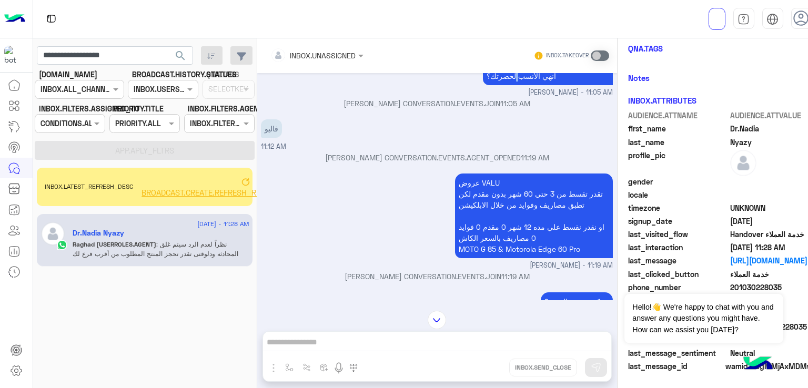
scroll to position [386, 0]
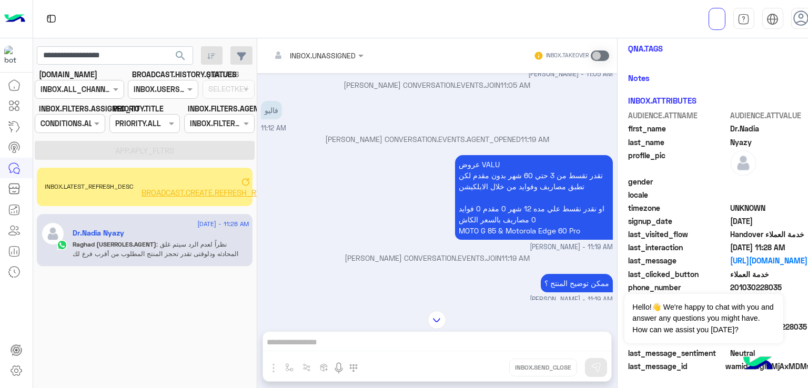
click at [514, 173] on p "عروض VALU تقدر تقسط من 3 حتي 60 شهر بدون مقدم لكن تطبق مصاريف وفوايد من خلال ال…" at bounding box center [534, 197] width 158 height 85
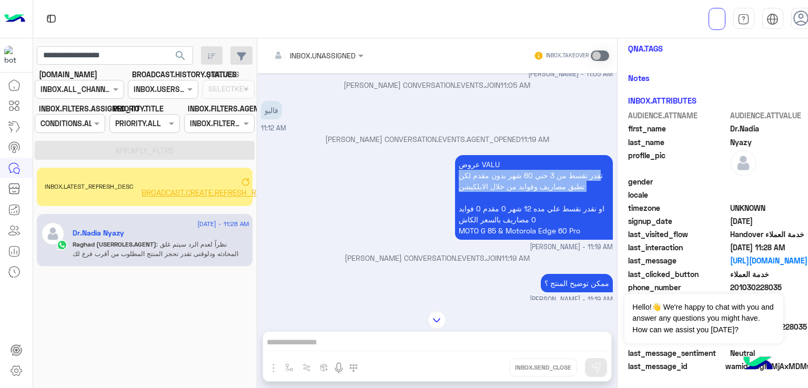
click at [514, 173] on p "عروض VALU تقدر تقسط من 3 حتي 60 شهر بدون مقدم لكن تطبق مصاريف وفوايد من خلال ال…" at bounding box center [534, 197] width 158 height 85
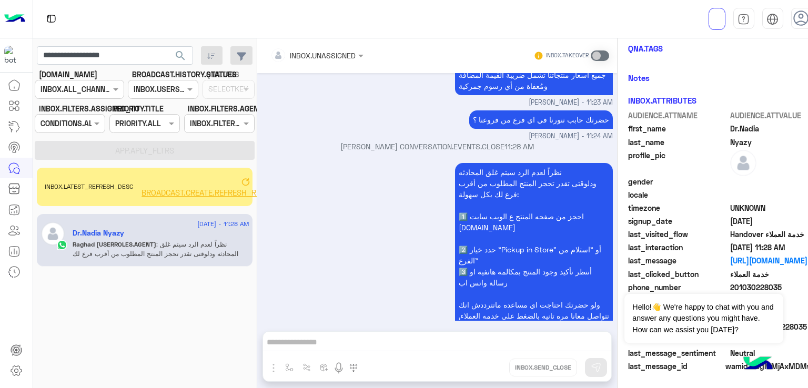
scroll to position [860, 0]
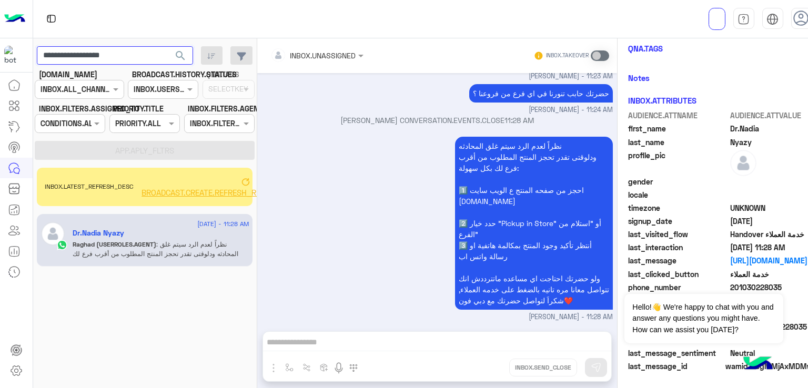
click at [111, 55] on input "**********" at bounding box center [115, 55] width 156 height 19
paste input "text"
click at [179, 54] on span "search" at bounding box center [180, 55] width 13 height 13
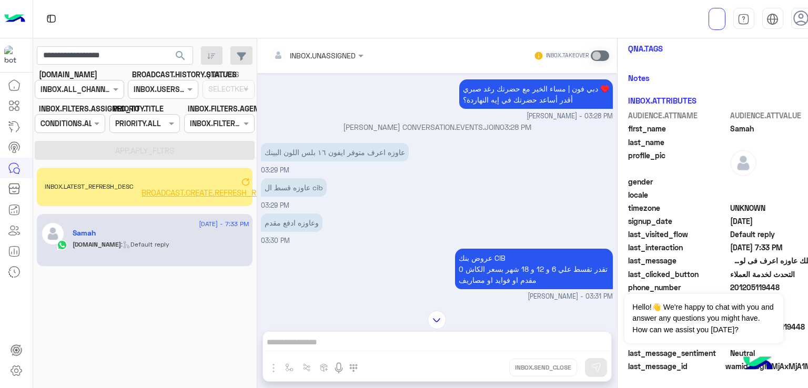
scroll to position [631, 0]
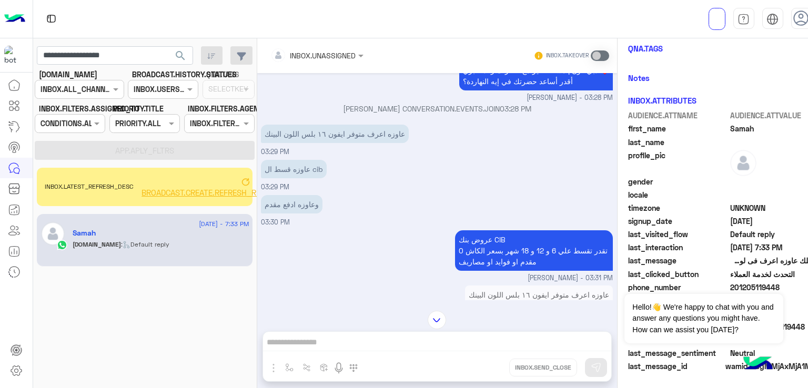
click at [339, 140] on p "عاوزه اعرف متوفر ايفون ١٦ بلس اللون البينك" at bounding box center [335, 134] width 148 height 18
click at [296, 178] on p "عاوزه قسط ال cib" at bounding box center [294, 169] width 66 height 18
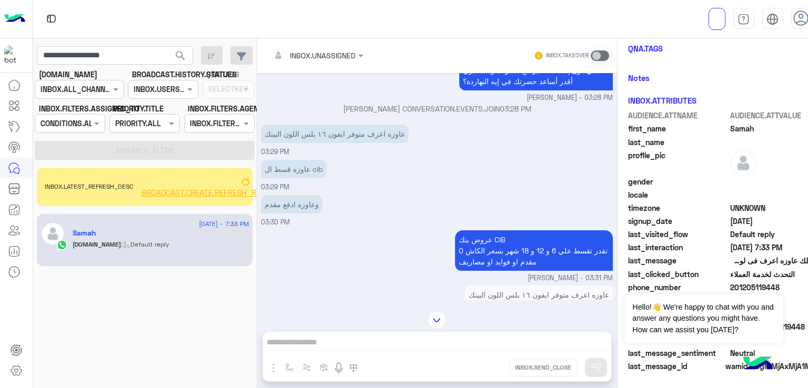
click at [294, 205] on p "وعاوزه ادفع مقدم" at bounding box center [292, 204] width 62 height 18
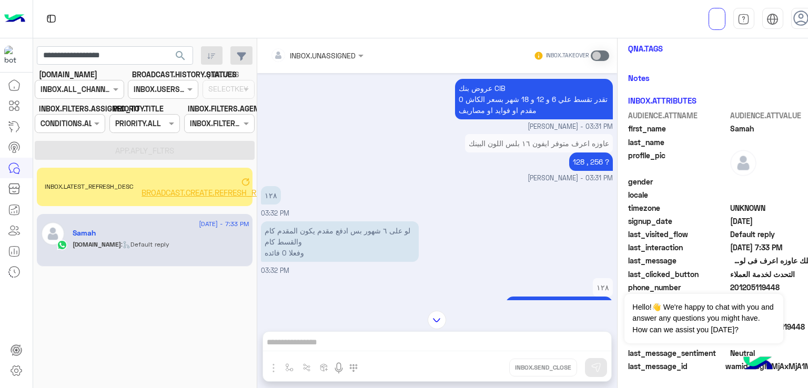
scroll to position [789, 0]
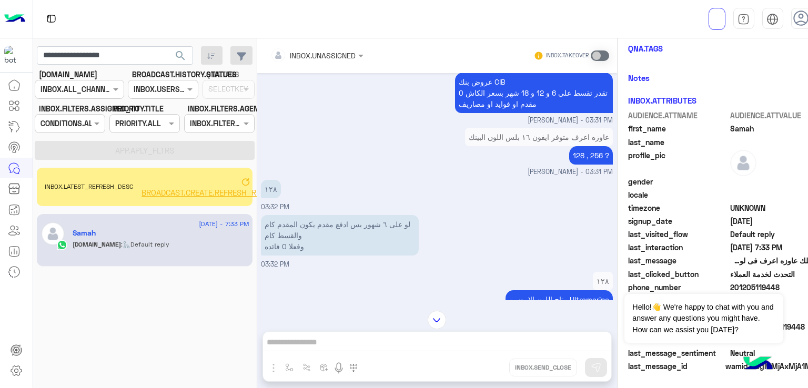
click at [573, 165] on p "128 , 256 ?" at bounding box center [591, 155] width 44 height 18
click at [376, 228] on p "لو على ٦ شهور بس ادفع مقدم يكون المقدم كام والقسط كام وفعلا 0 فائده" at bounding box center [340, 235] width 158 height 40
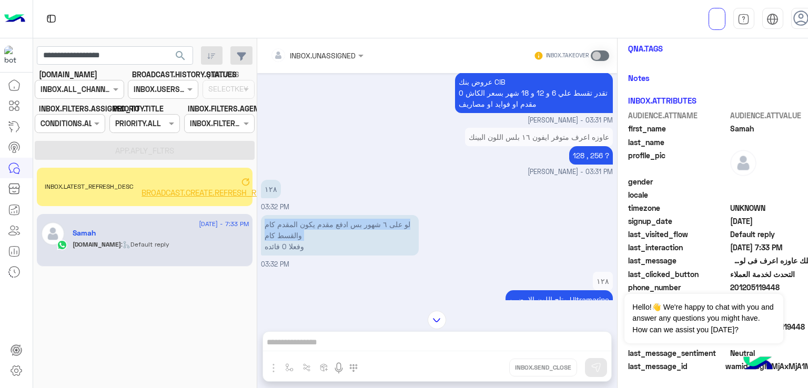
scroll to position [894, 0]
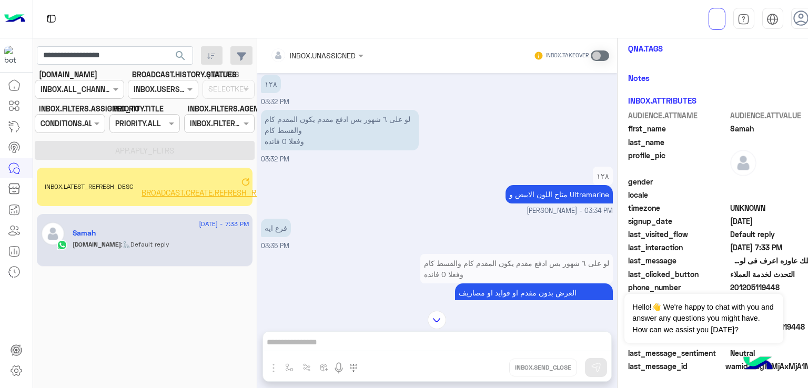
click at [529, 202] on p "متاح اللون الابيض و Ultramarine" at bounding box center [558, 194] width 107 height 18
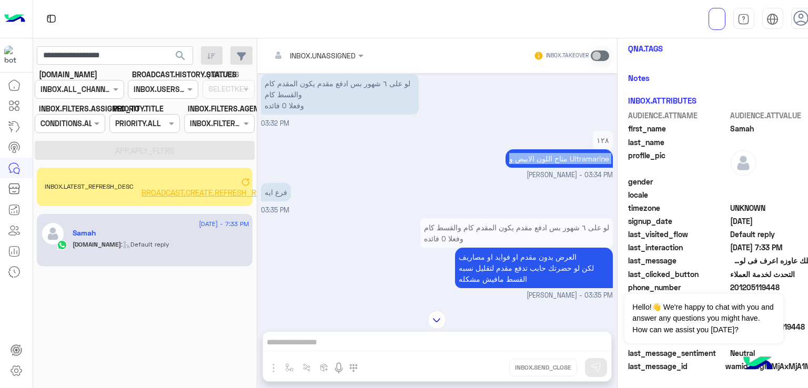
scroll to position [999, 0]
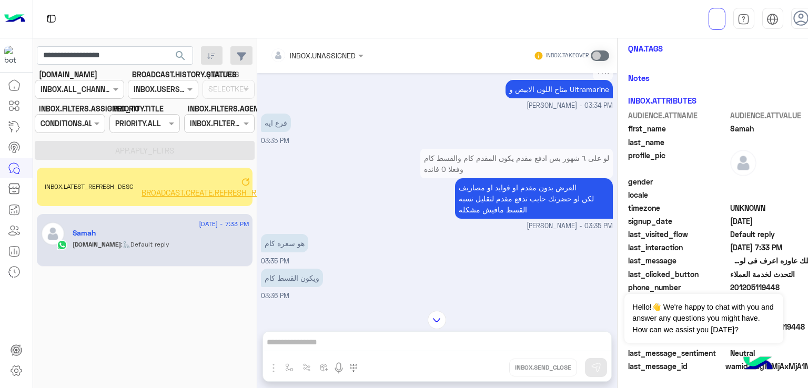
click at [505, 205] on p "العرض بدون مقدم او فوايد او مصاريف لكن لو حضرتك حابب تدفع مقدم لتقليل نسبه القس…" at bounding box center [534, 198] width 158 height 40
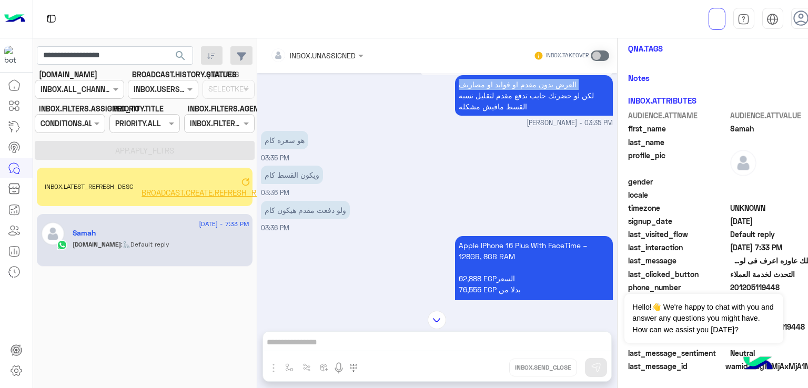
scroll to position [1104, 0]
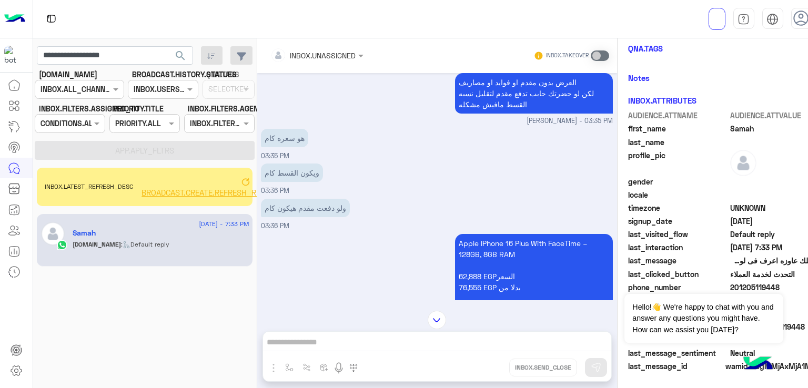
click at [305, 182] on p "ويكون القسط كام" at bounding box center [292, 173] width 62 height 18
click at [299, 217] on p "ولو دفعت مقدم هيكون كام" at bounding box center [305, 208] width 89 height 18
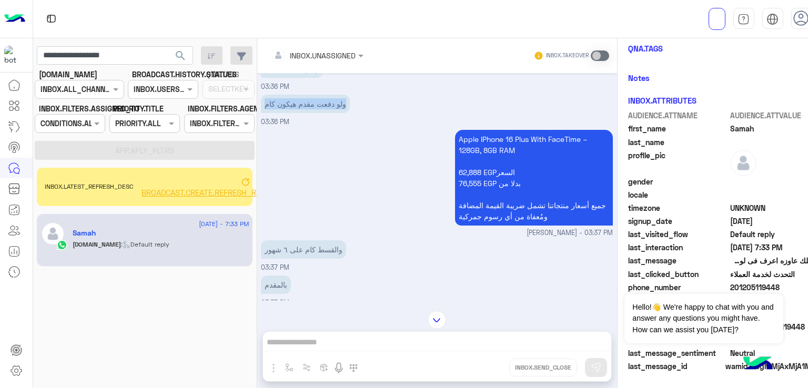
scroll to position [1209, 0]
click at [495, 159] on p "Apple IPhone 16 Plus With FaceTime – 128GB, 8GB RAM 62,888 EGPالسعر 76,555 EGP …" at bounding box center [534, 177] width 158 height 96
click at [489, 212] on p "Apple IPhone 16 Plus With FaceTime – 128GB, 8GB RAM 62,888 EGPالسعر 76,555 EGP …" at bounding box center [534, 177] width 158 height 96
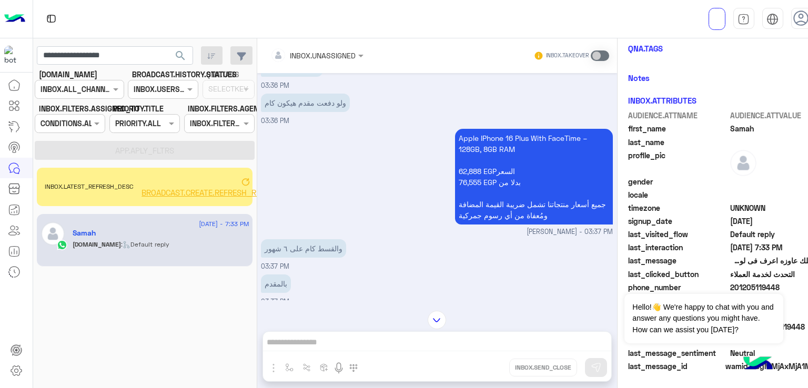
click at [485, 225] on p "Apple IPhone 16 Plus With FaceTime – 128GB, 8GB RAM 62,888 EGPالسعر 76,555 EGP …" at bounding box center [534, 177] width 158 height 96
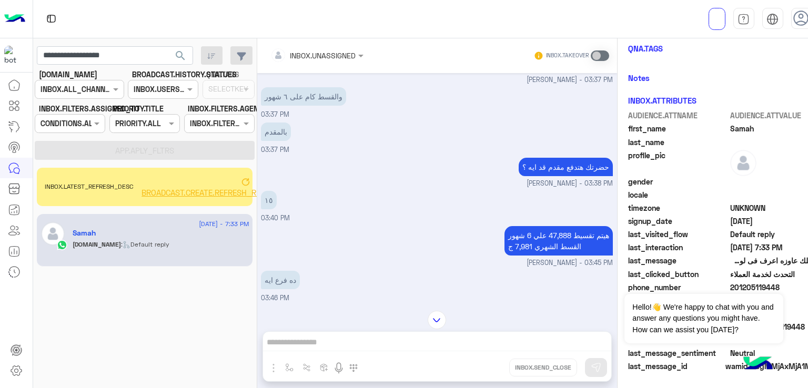
scroll to position [1367, 0]
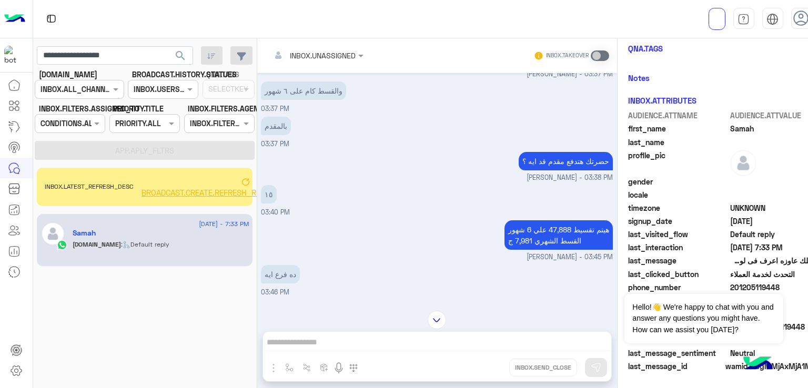
click at [507, 183] on div "حضرتك هتدفع مقدم قد ايه ؟ Raghad Sabry - 03:38 PM" at bounding box center [437, 166] width 352 height 34
click at [536, 248] on p "هيتم تقسيط 47,888 علي 6 شهور القسط الشهري 7,981 ج" at bounding box center [558, 234] width 108 height 29
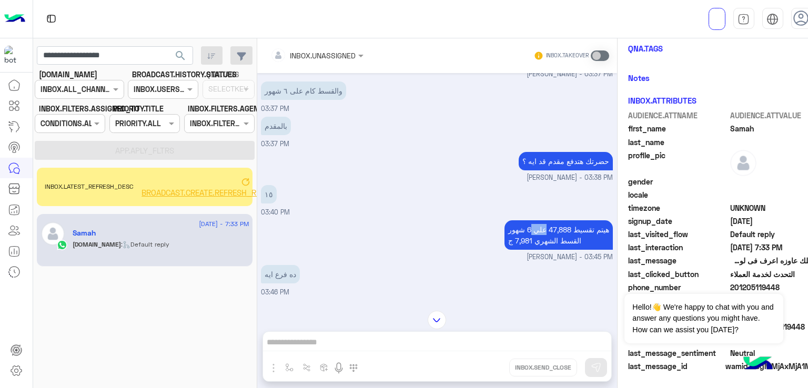
click at [536, 248] on p "هيتم تقسيط 47,888 علي 6 شهور القسط الشهري 7,981 ج" at bounding box center [558, 234] width 108 height 29
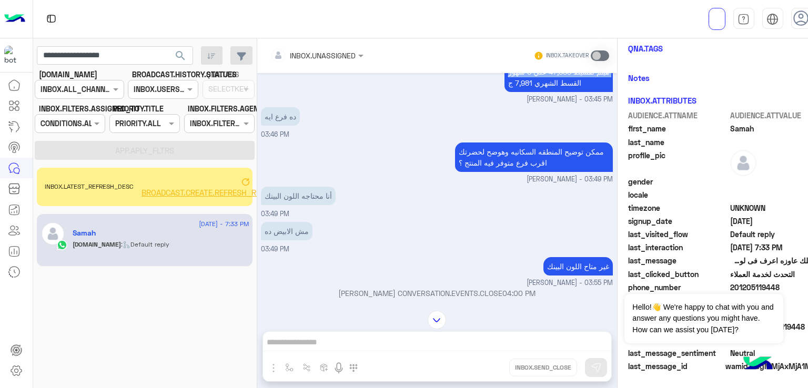
scroll to position [1525, 0]
click at [463, 172] on p "ممكن توضيح المنطقه السكانيه وهوضح لحضرتك اقرب فرع متوفر فيه المنتج ؟" at bounding box center [534, 156] width 158 height 29
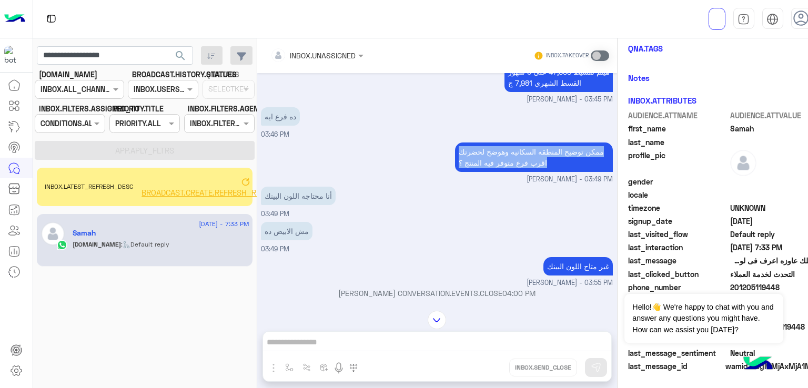
click at [463, 172] on p "ممكن توضيح المنطقه السكانيه وهوضح لحضرتك اقرب فرع متوفر فيه المنتج ؟" at bounding box center [534, 156] width 158 height 29
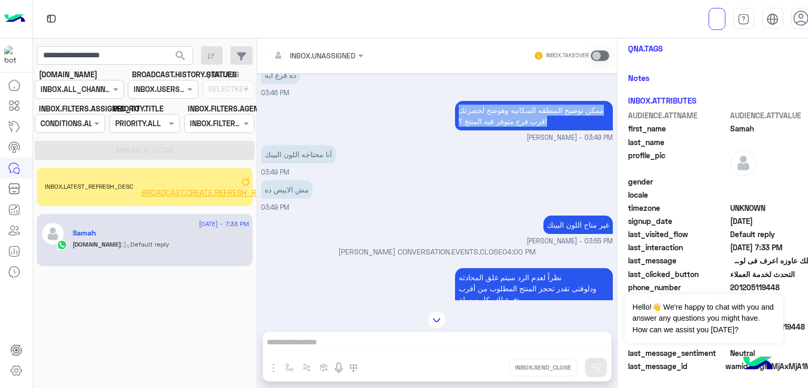
scroll to position [1630, 0]
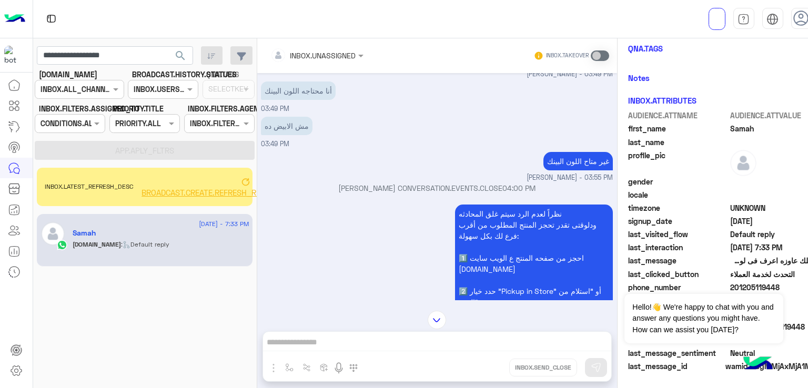
click at [563, 170] on p "غير متاح اللون البينك" at bounding box center [577, 161] width 69 height 18
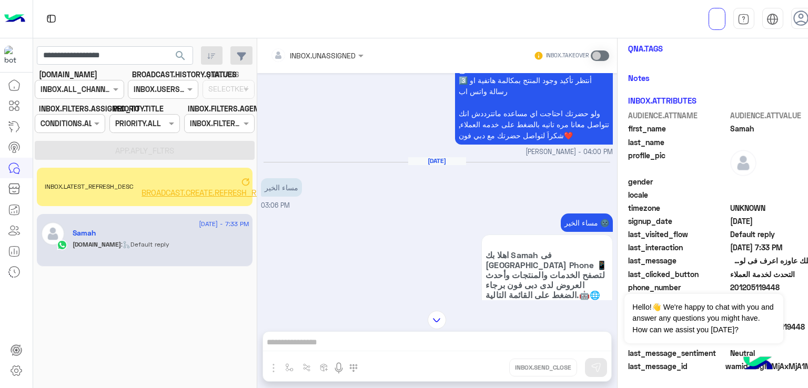
scroll to position [1893, 0]
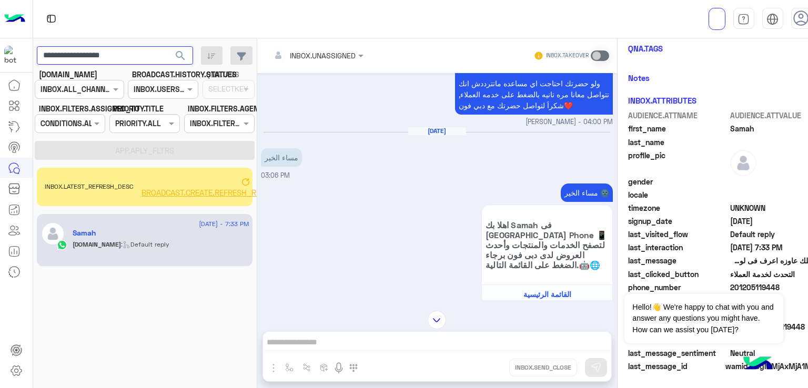
click at [111, 59] on input "**********" at bounding box center [115, 55] width 156 height 19
paste input "text"
click at [177, 58] on span "search" at bounding box center [180, 55] width 13 height 13
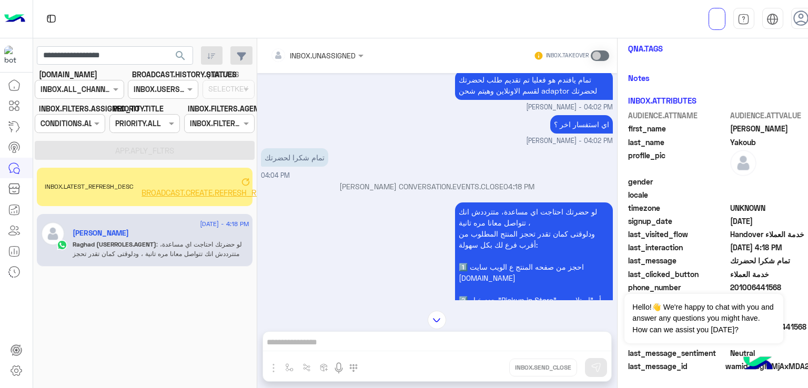
scroll to position [1290, 0]
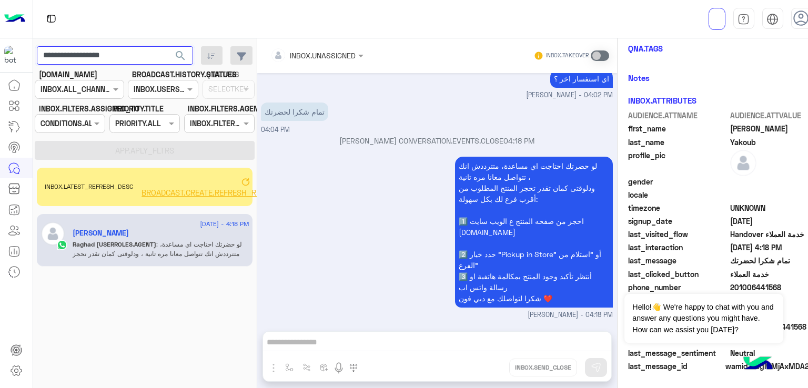
click at [87, 46] on input "**********" at bounding box center [115, 55] width 156 height 19
paste input "text"
click at [180, 53] on span "search" at bounding box center [180, 55] width 13 height 13
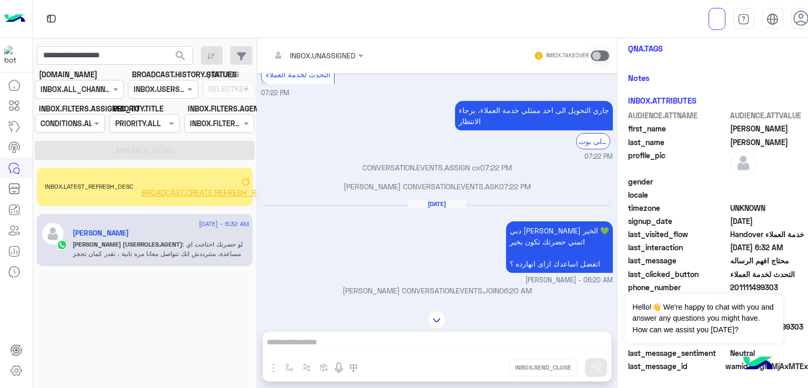
scroll to position [555, 0]
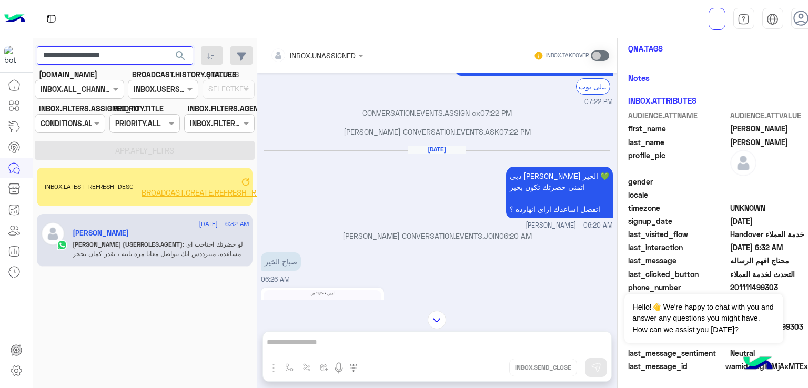
click at [110, 57] on input "**********" at bounding box center [115, 55] width 156 height 19
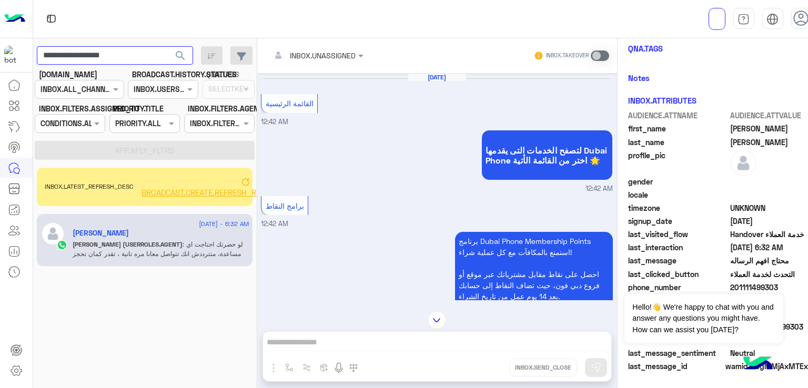
scroll to position [1240, 0]
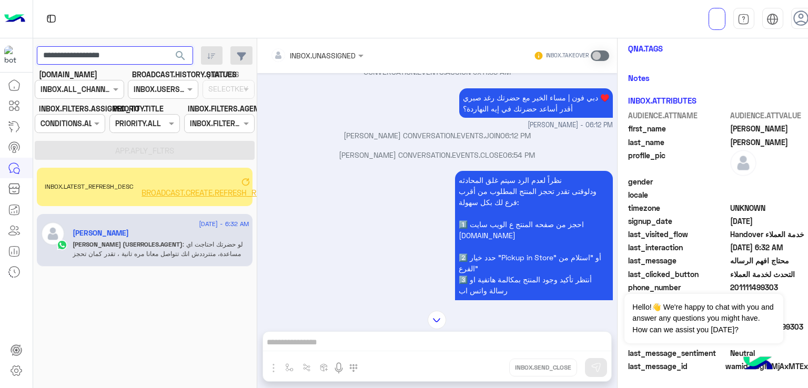
paste input "text"
click at [177, 57] on span "search" at bounding box center [180, 55] width 13 height 13
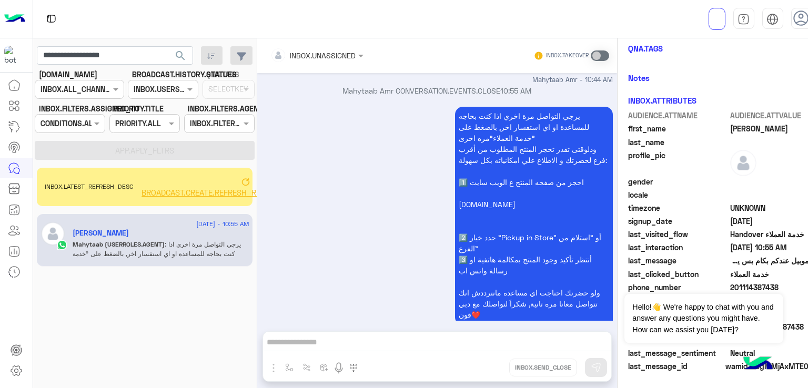
scroll to position [1187, 0]
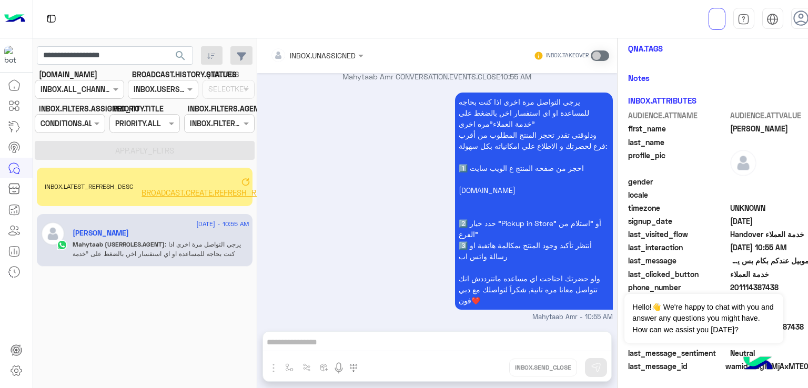
click at [86, 45] on app-inbox-users-filters "**********" at bounding box center [144, 101] width 223 height 126
drag, startPoint x: 86, startPoint y: 45, endPoint x: 88, endPoint y: 50, distance: 5.7
click at [86, 45] on app-inbox-users-filters "**********" at bounding box center [144, 101] width 223 height 126
click at [90, 50] on input "**********" at bounding box center [115, 55] width 156 height 19
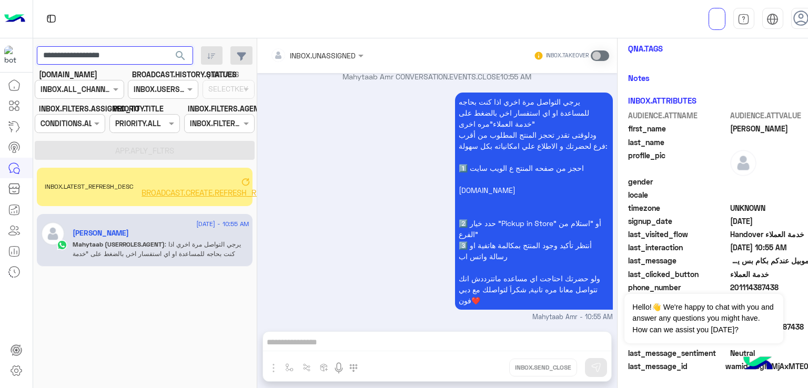
paste input "text"
click at [182, 54] on span "search" at bounding box center [180, 55] width 13 height 13
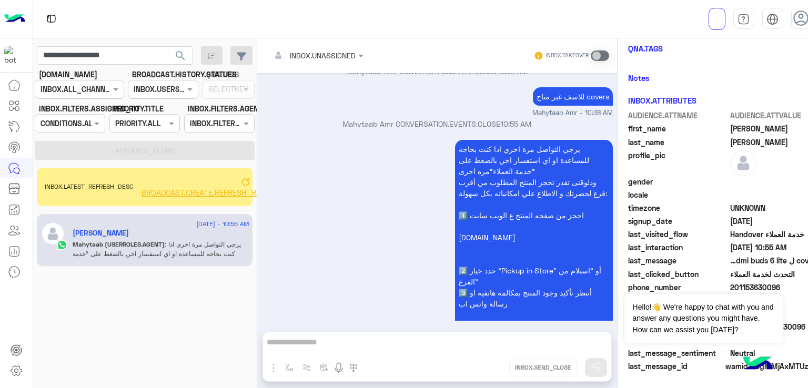
scroll to position [586, 0]
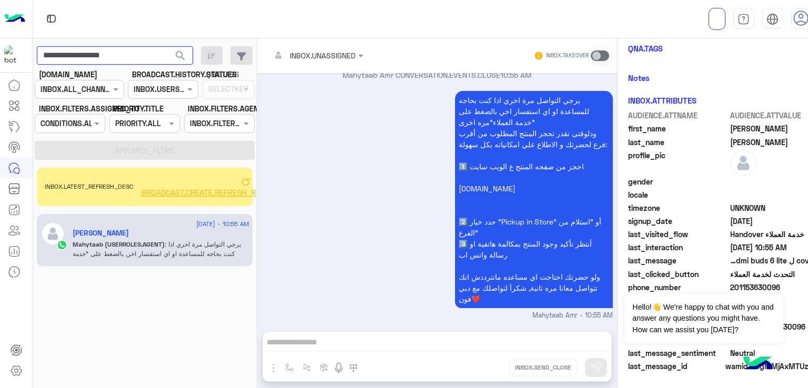
click at [102, 58] on input "**********" at bounding box center [115, 55] width 156 height 19
paste input "text"
click at [168, 46] on button "search" at bounding box center [181, 57] width 26 height 23
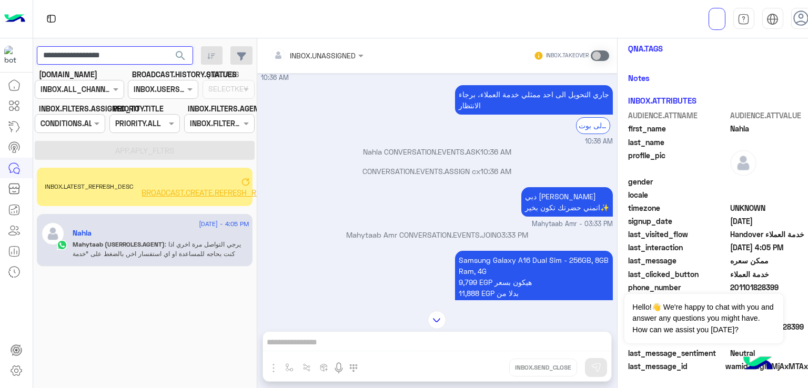
scroll to position [817, 0]
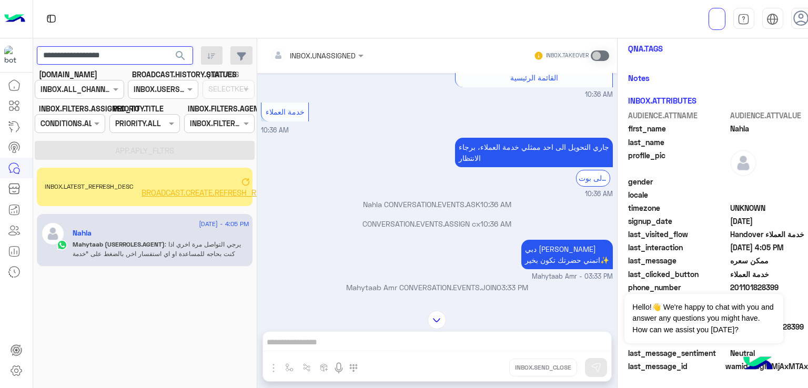
click at [95, 51] on input "**********" at bounding box center [115, 55] width 156 height 19
paste input "text"
click at [168, 46] on button "search" at bounding box center [181, 57] width 26 height 23
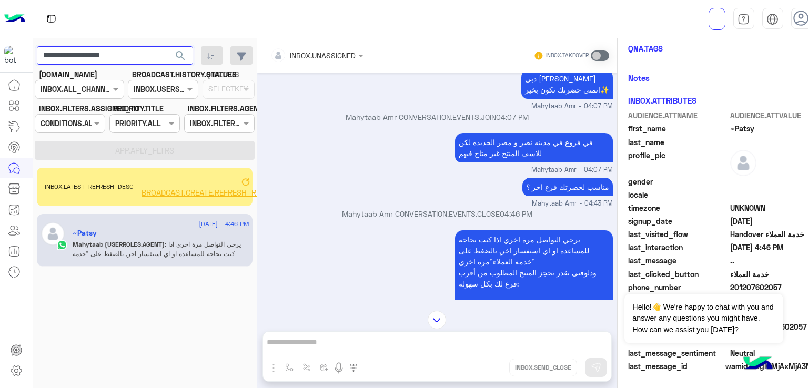
scroll to position [912, 0]
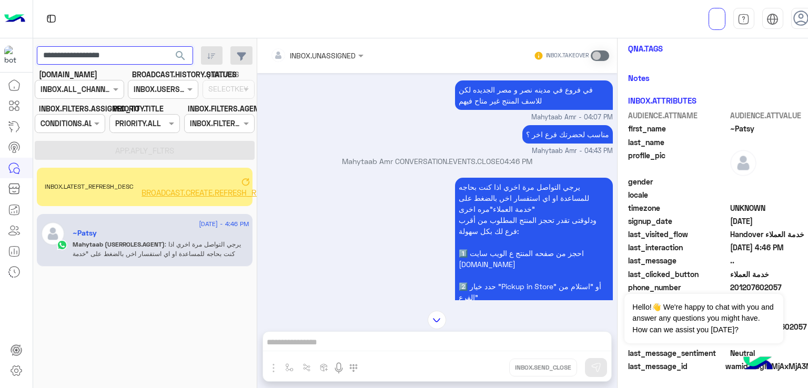
click at [131, 56] on input "**********" at bounding box center [115, 55] width 156 height 19
paste input "text"
click at [185, 55] on span "search" at bounding box center [180, 55] width 13 height 13
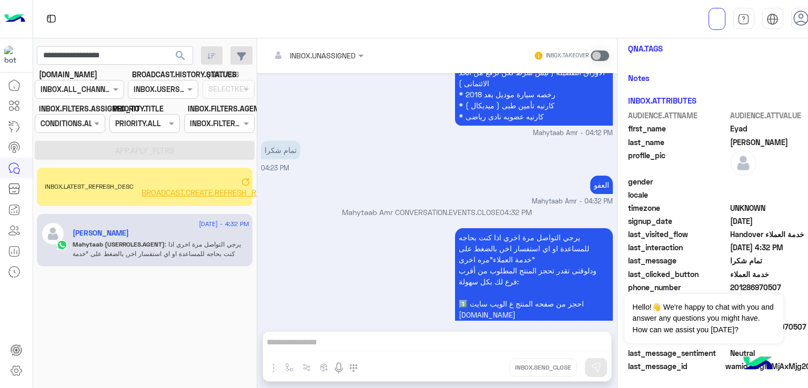
scroll to position [2056, 0]
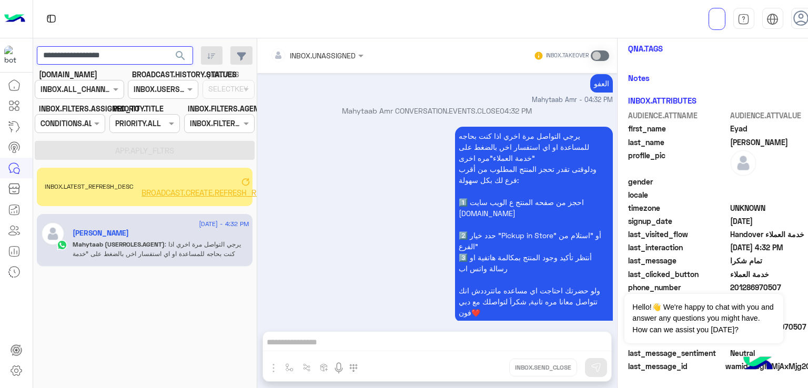
click at [132, 58] on input "**********" at bounding box center [115, 55] width 156 height 19
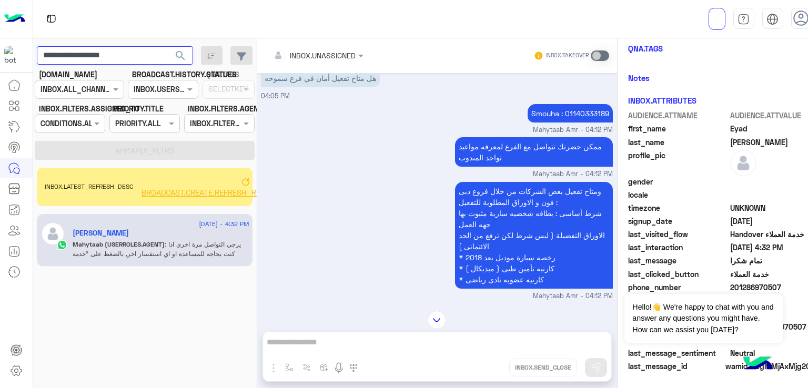
scroll to position [1741, 0]
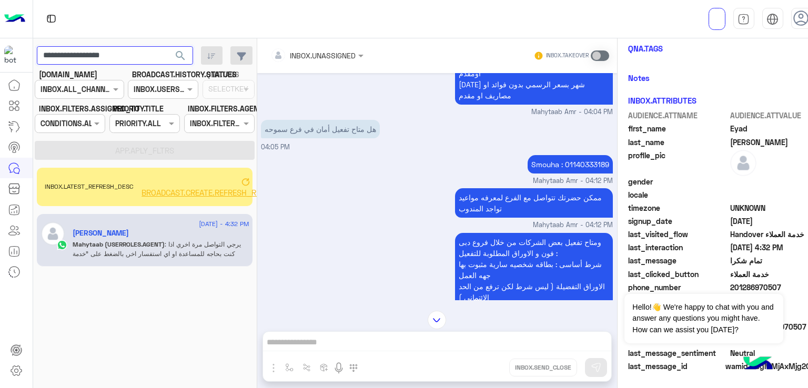
paste input "text"
click at [178, 53] on span "search" at bounding box center [180, 55] width 13 height 13
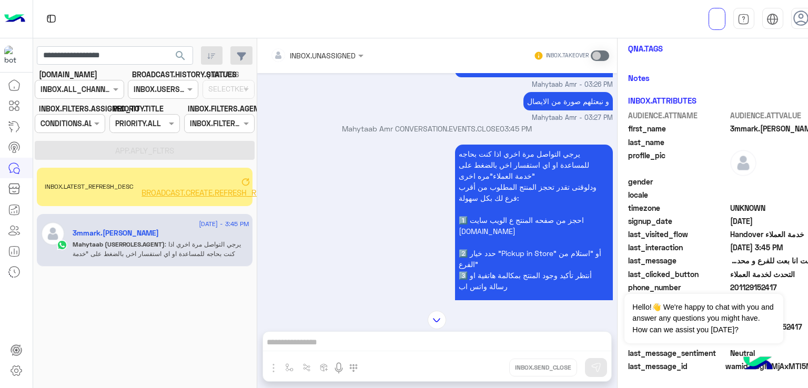
scroll to position [742, 0]
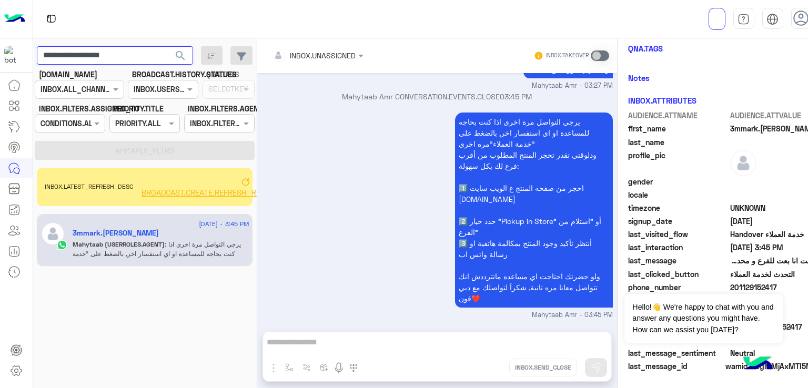
click at [115, 55] on input "**********" at bounding box center [115, 55] width 156 height 19
paste input "text"
click at [181, 53] on span "search" at bounding box center [180, 55] width 13 height 13
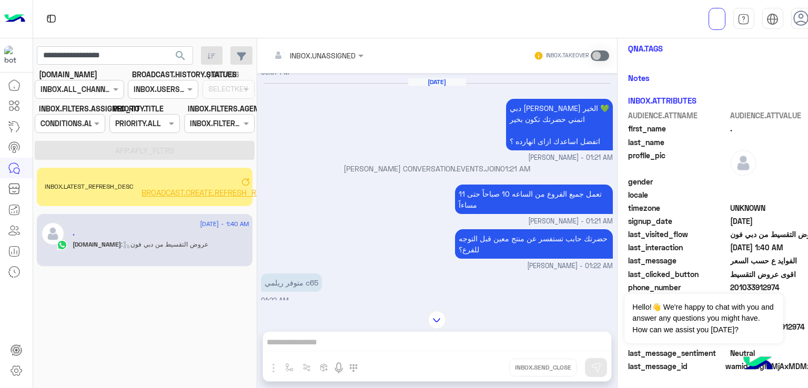
scroll to position [344, 0]
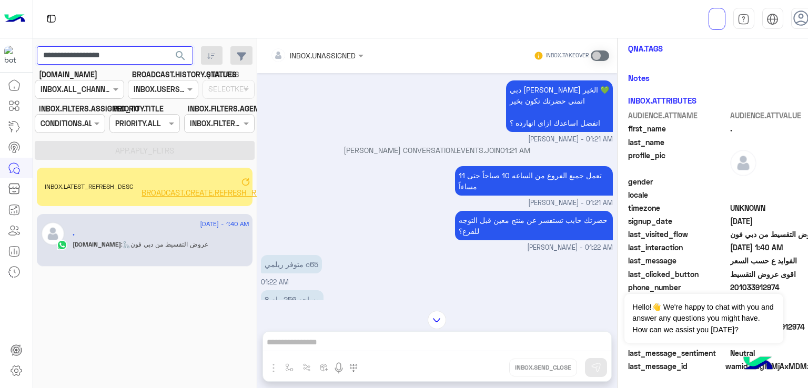
click at [114, 62] on input "**********" at bounding box center [115, 55] width 156 height 19
paste input "text"
click at [168, 46] on button "search" at bounding box center [181, 57] width 26 height 23
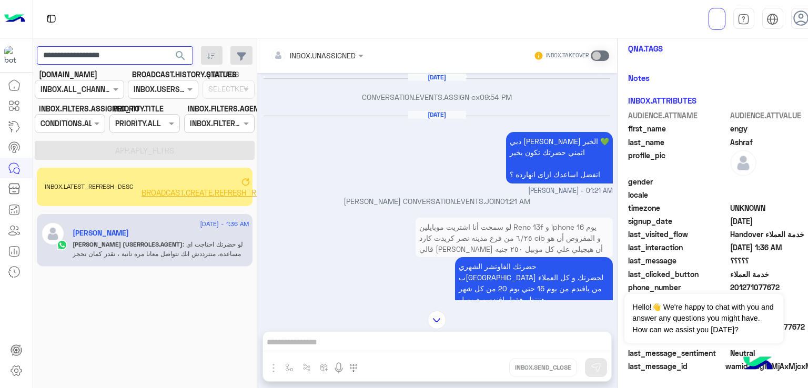
click at [90, 56] on input "**********" at bounding box center [115, 55] width 156 height 19
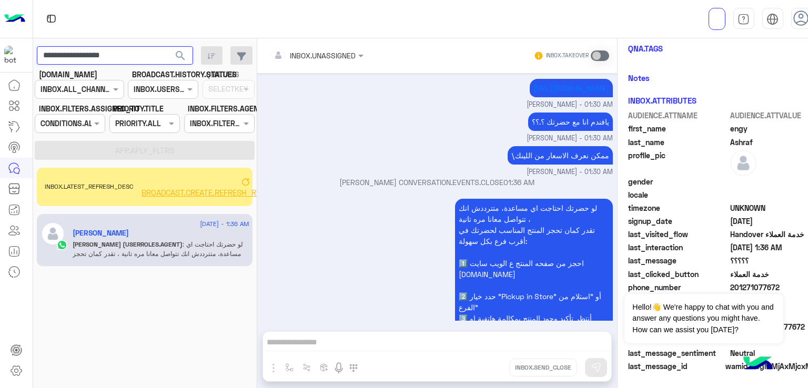
scroll to position [1450, 0]
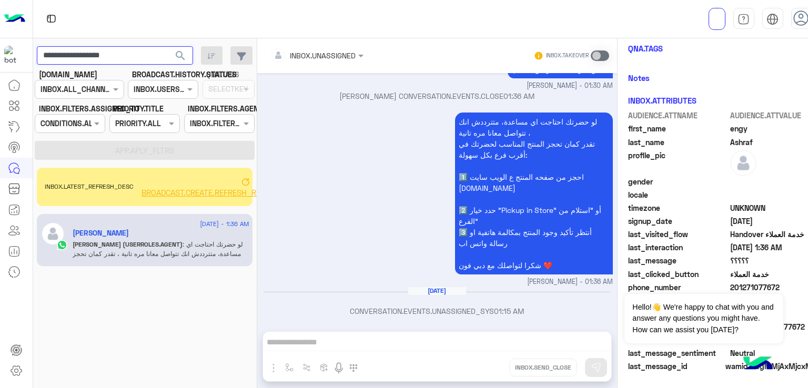
paste input "text"
click at [183, 55] on span "search" at bounding box center [180, 55] width 13 height 13
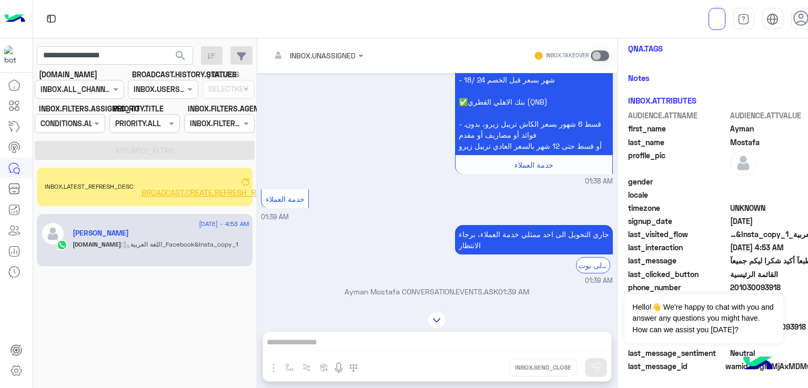
scroll to position [521, 0]
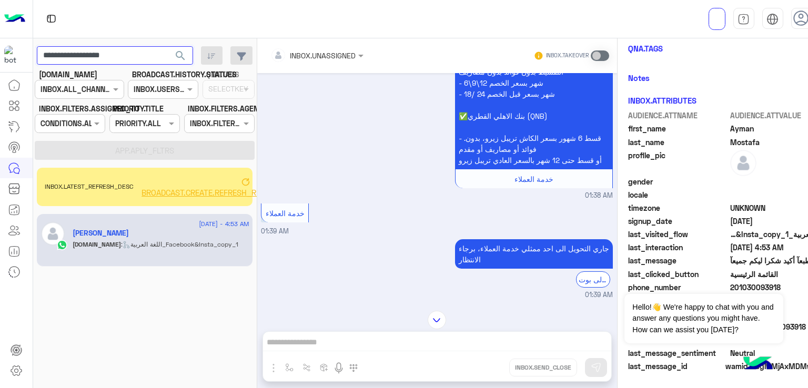
click at [106, 53] on input "**********" at bounding box center [115, 55] width 156 height 19
paste input "text"
click at [180, 59] on span "search" at bounding box center [180, 55] width 13 height 13
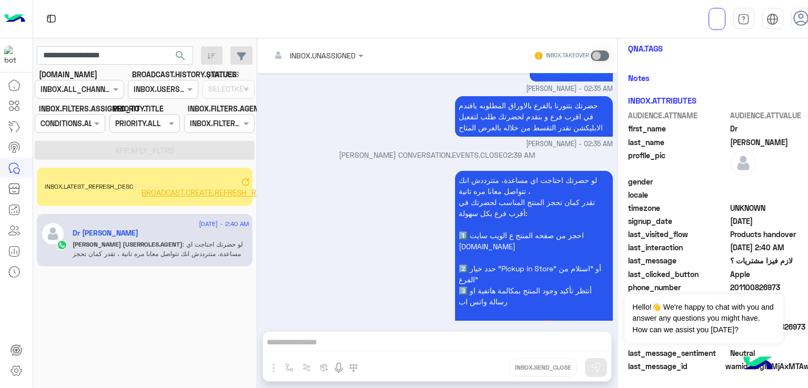
scroll to position [898, 0]
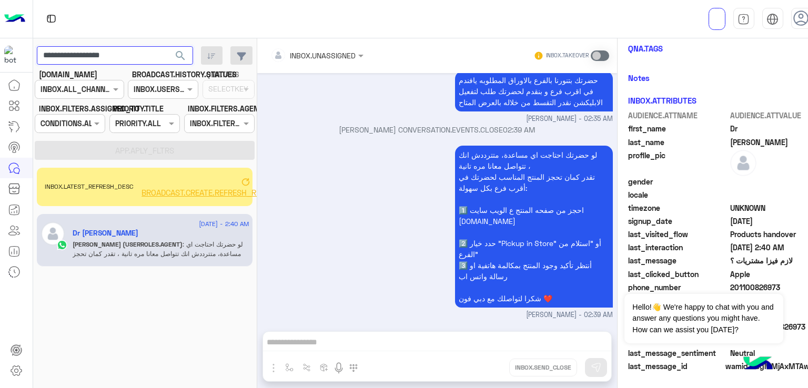
click at [88, 51] on input "**********" at bounding box center [115, 55] width 156 height 19
paste input "text"
click at [168, 57] on button "search" at bounding box center [181, 57] width 26 height 23
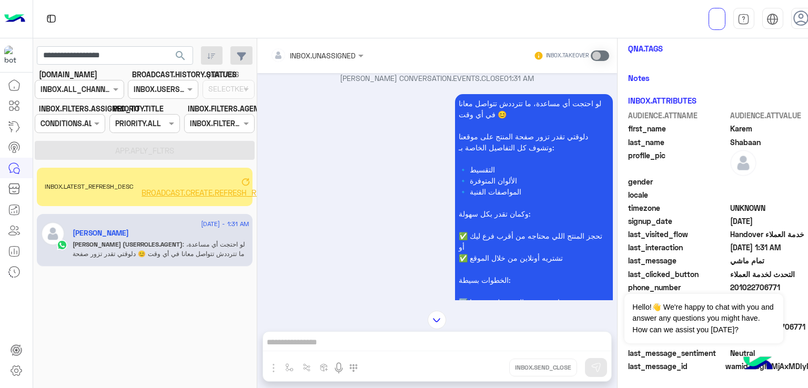
scroll to position [1773, 0]
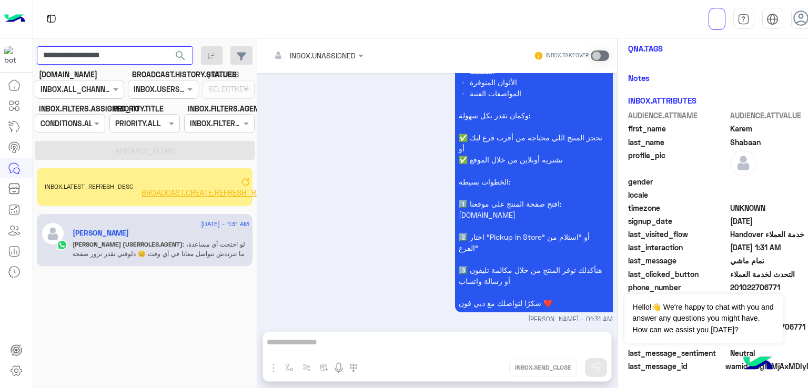
click at [95, 63] on input "**********" at bounding box center [115, 55] width 156 height 19
paste input "text"
click at [185, 52] on span "search" at bounding box center [180, 55] width 13 height 13
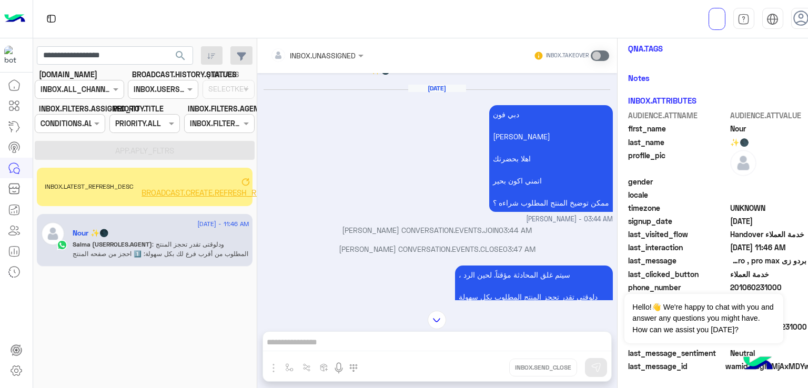
scroll to position [288, 0]
click at [119, 53] on input "**********" at bounding box center [115, 55] width 156 height 19
paste input "text"
click at [182, 56] on span "search" at bounding box center [180, 55] width 13 height 13
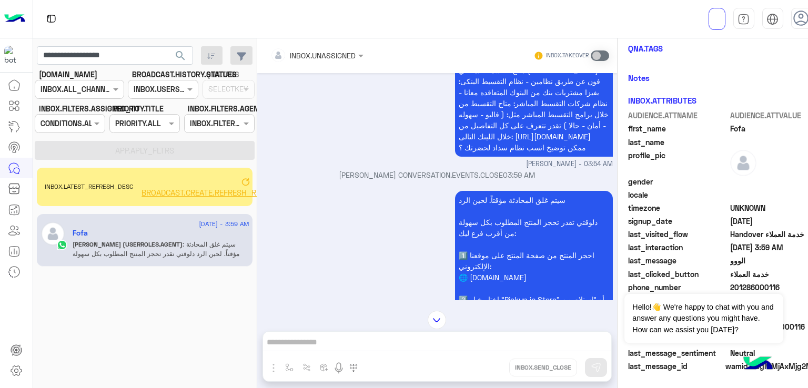
scroll to position [1079, 0]
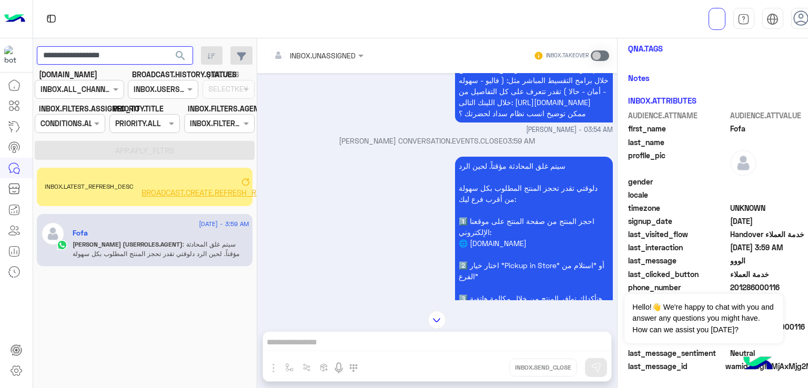
click at [114, 57] on input "**********" at bounding box center [115, 55] width 156 height 19
paste input "text"
type input "**********"
click at [186, 59] on span "search" at bounding box center [180, 55] width 13 height 13
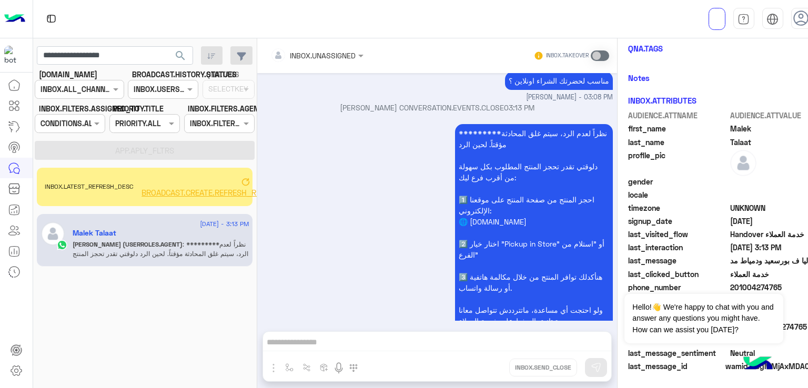
scroll to position [2151, 0]
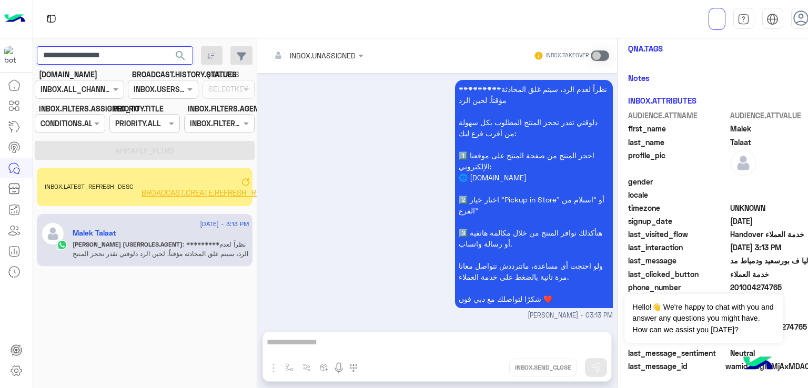
click at [105, 59] on input "**********" at bounding box center [115, 55] width 156 height 19
